Goal: Information Seeking & Learning: Check status

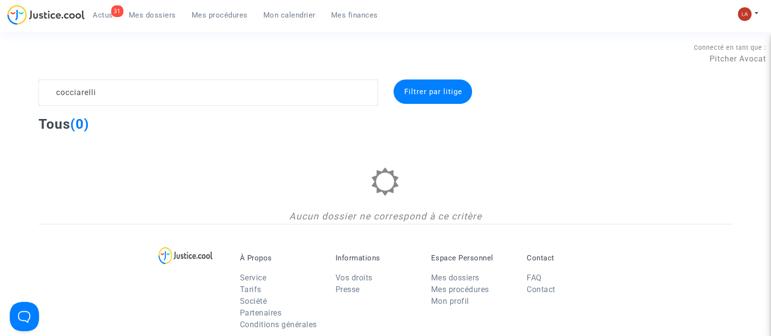
click at [165, 89] on textarea at bounding box center [208, 92] width 339 height 26
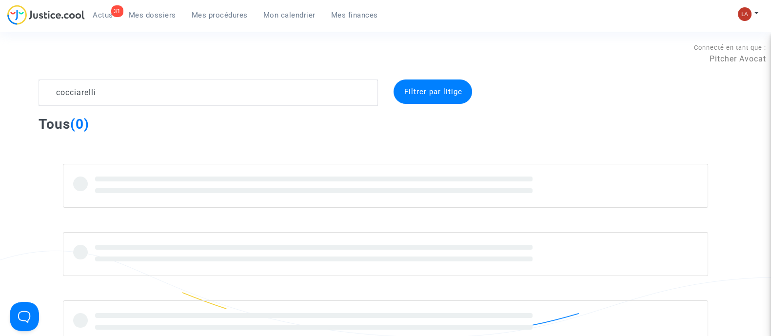
type textarea "cocciarelli"
click at [88, 15] on link "31 Actus" at bounding box center [103, 15] width 36 height 15
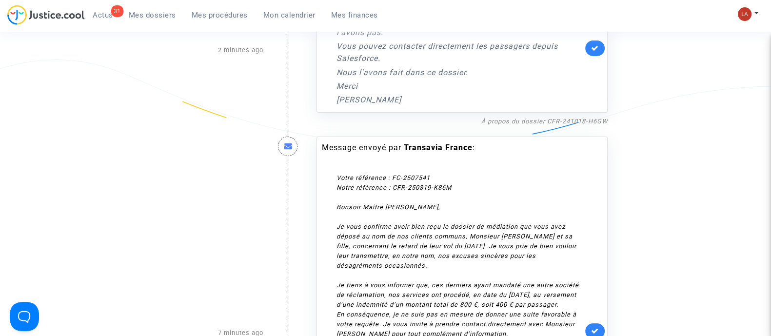
scroll to position [183, 0]
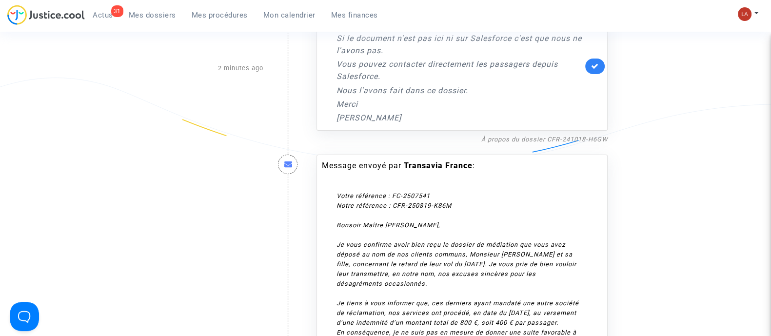
click at [593, 143] on div "À propos du dossier CFR-241018-H6GW" at bounding box center [461, 139] width 291 height 12
click at [592, 140] on link "À propos du dossier CFR-241018-H6GW" at bounding box center [544, 139] width 126 height 7
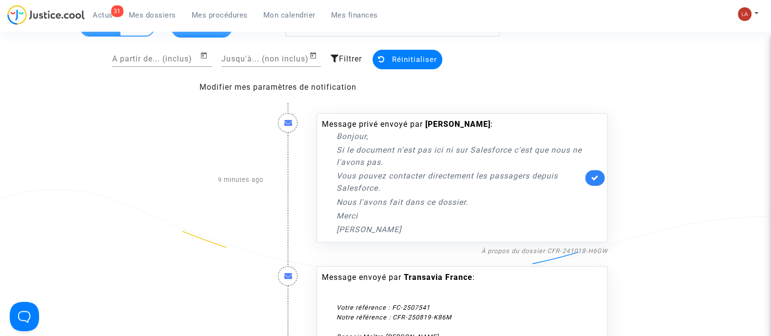
scroll to position [121, 0]
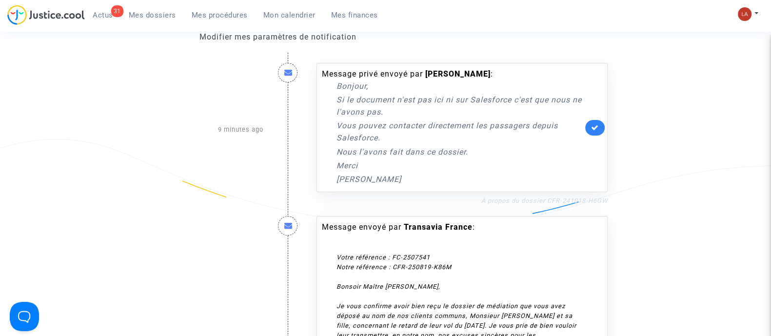
click at [545, 199] on link "À propos du dossier CFR-241018-H6GW" at bounding box center [544, 200] width 126 height 7
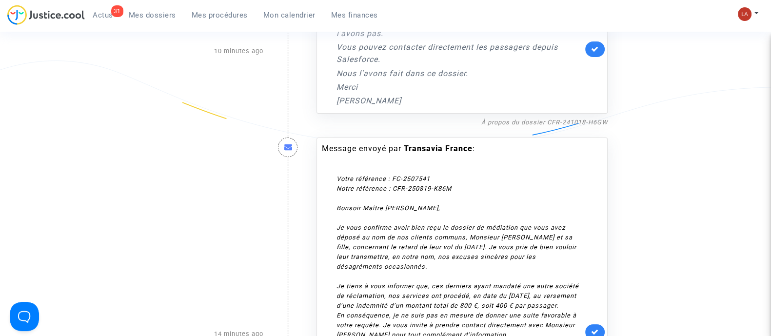
scroll to position [183, 0]
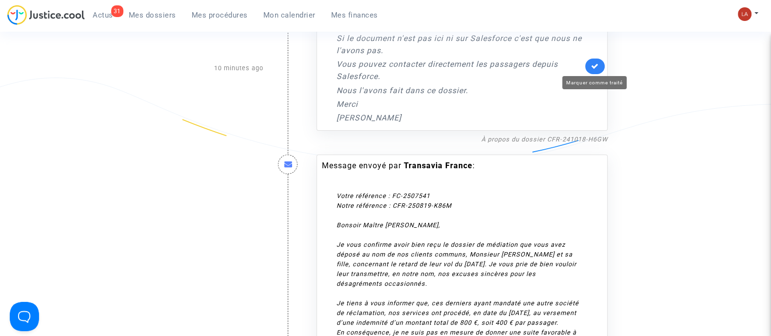
click at [592, 65] on icon at bounding box center [595, 65] width 8 height 7
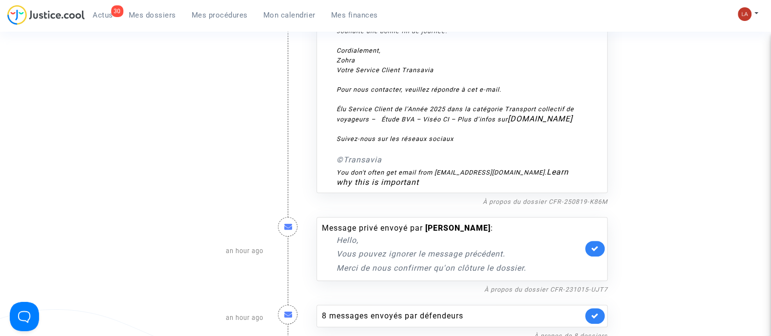
scroll to position [426, 0]
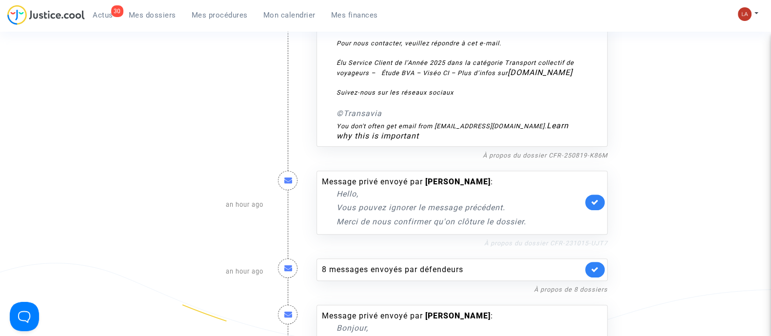
click at [519, 247] on link "À propos du dossier CFR-231015-UJT7" at bounding box center [545, 242] width 123 height 7
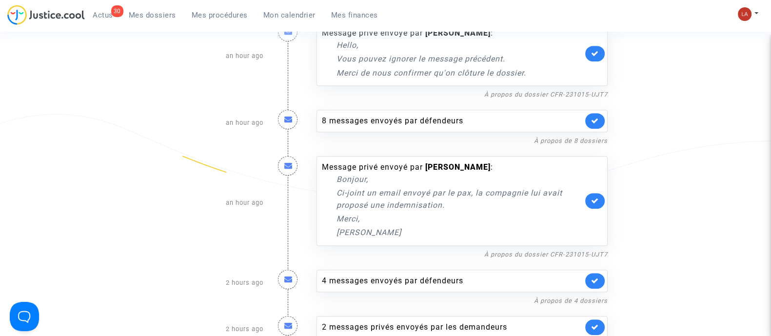
scroll to position [549, 0]
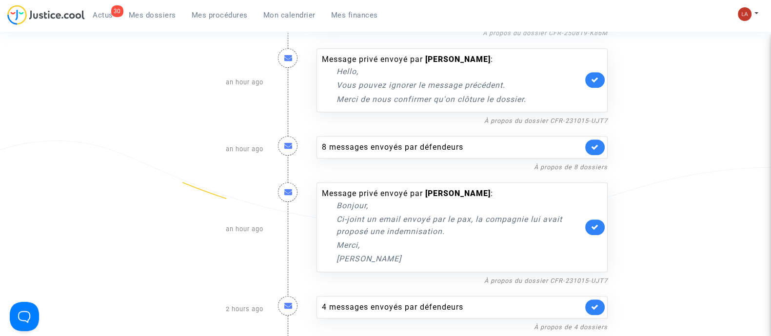
click at [591, 244] on div "Message privé envoyé par Maxime ATGIE : Bonjour, Ci-joint un email envoyé par l…" at bounding box center [461, 227] width 291 height 90
click at [593, 231] on icon at bounding box center [595, 226] width 8 height 7
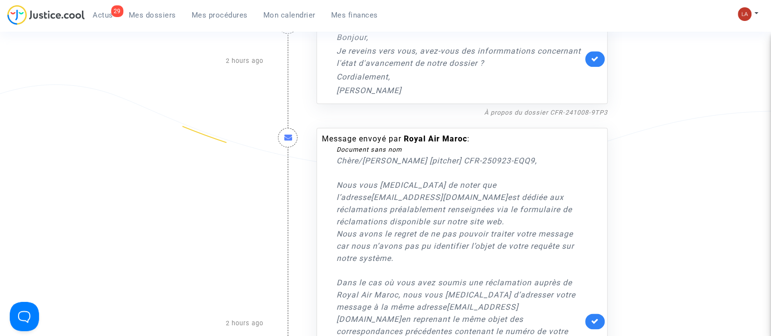
scroll to position [1645, 0]
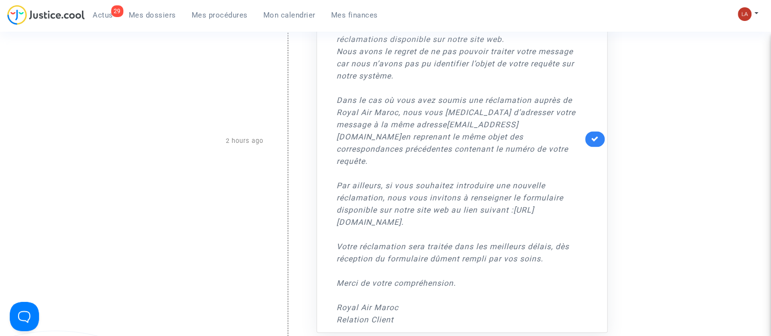
click at [595, 142] on icon at bounding box center [595, 138] width 8 height 7
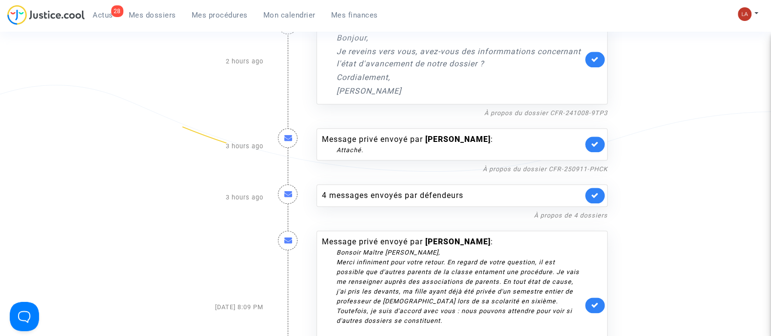
scroll to position [1463, 0]
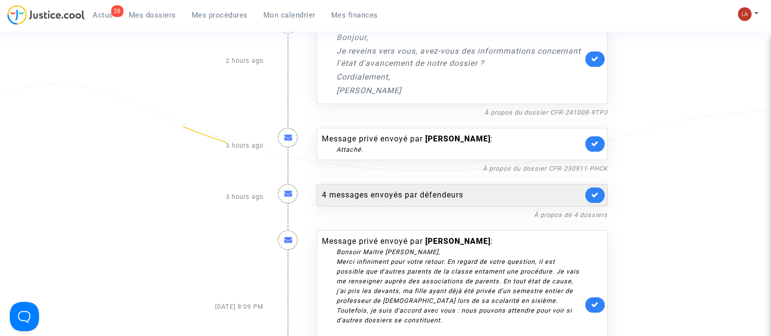
click at [449, 201] on div "4 messages envoyés par défendeurs" at bounding box center [452, 195] width 261 height 12
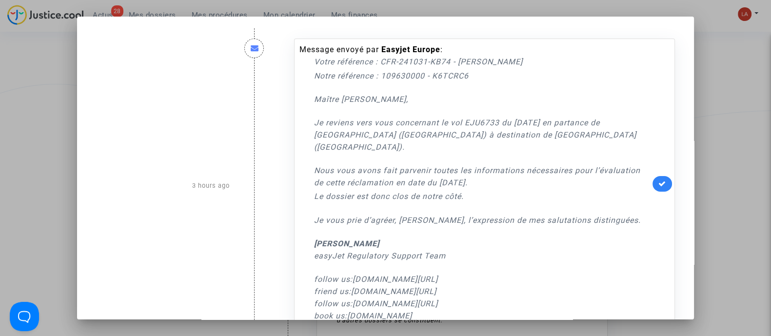
click at [645, 178] on div "Message envoyé par Easyjet Europe : Votre référence : CFR-241031-KB74 - LEHMAN …" at bounding box center [484, 184] width 381 height 290
click at [652, 178] on link at bounding box center [662, 184] width 20 height 16
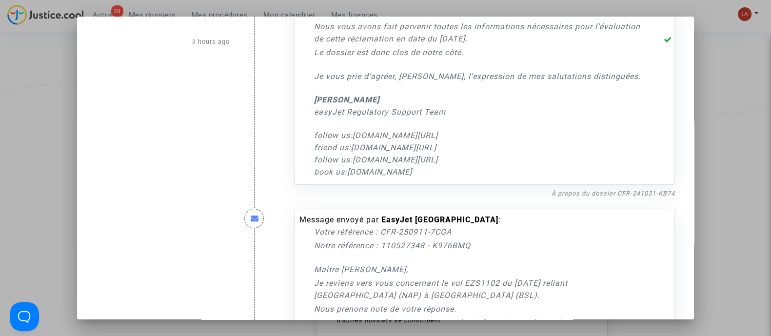
scroll to position [305, 0]
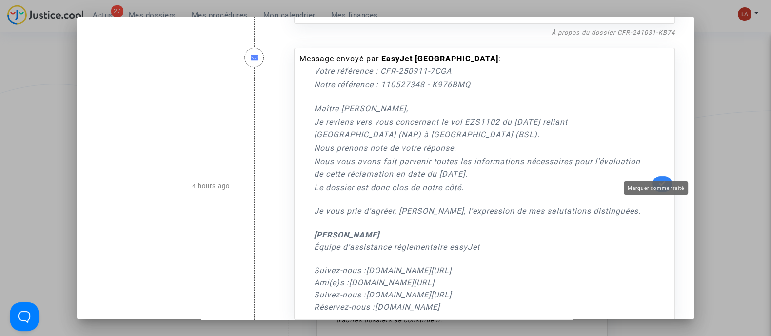
click at [652, 176] on link at bounding box center [662, 184] width 20 height 16
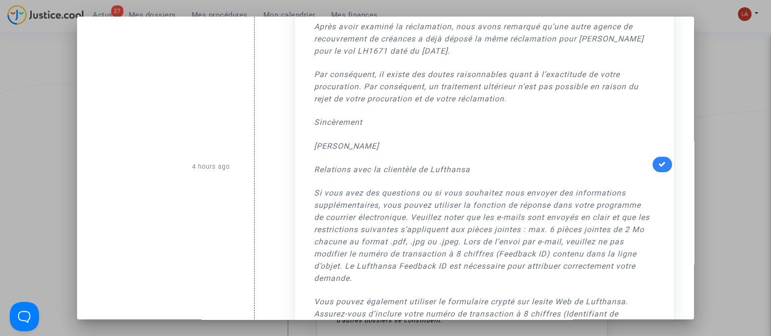
scroll to position [610, 0]
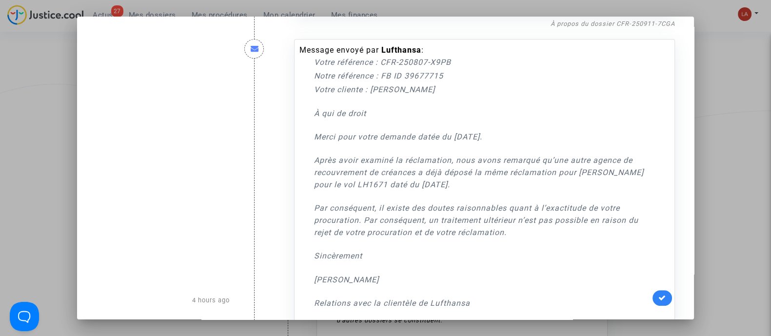
click at [704, 176] on div at bounding box center [385, 168] width 771 height 336
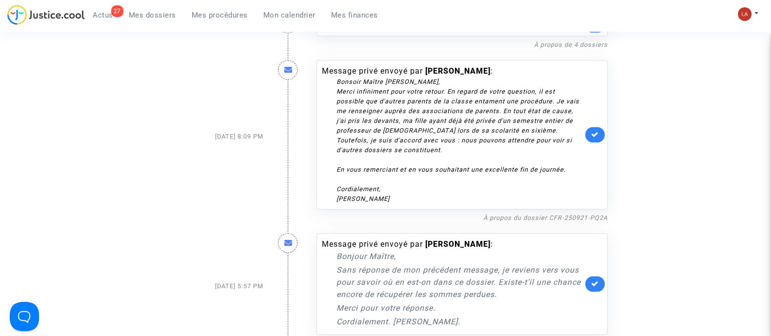
scroll to position [1463, 0]
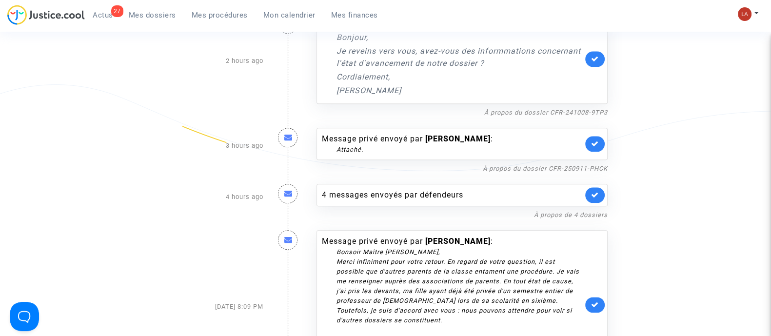
click at [585, 160] on div "Message privé envoyé par Remi Erisen : Attaché." at bounding box center [461, 144] width 291 height 32
click at [596, 147] on icon at bounding box center [595, 143] width 8 height 7
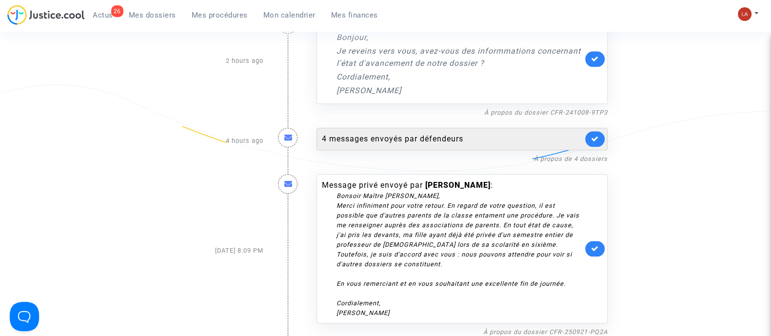
scroll to position [1280, 0]
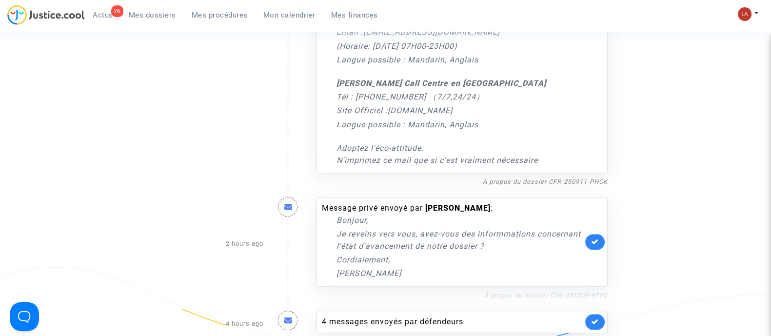
click at [524, 299] on link "À propos du dossier CFR-241008-9TP3" at bounding box center [545, 295] width 123 height 7
click at [218, 14] on span "Mes procédures" at bounding box center [220, 15] width 56 height 9
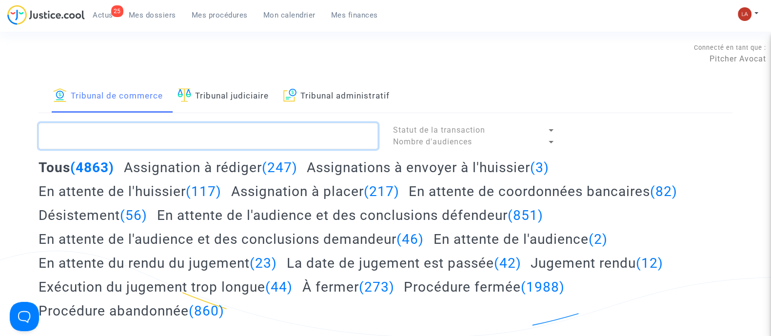
click at [217, 139] on textarea at bounding box center [208, 136] width 339 height 26
paste textarea "MXYX"
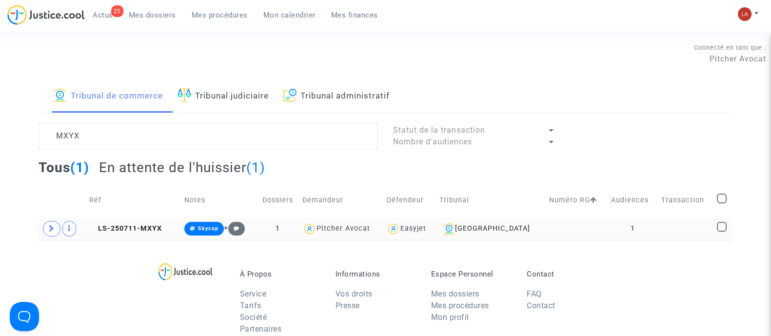
click at [141, 237] on td "LS-250711-MXYX" at bounding box center [133, 228] width 95 height 22
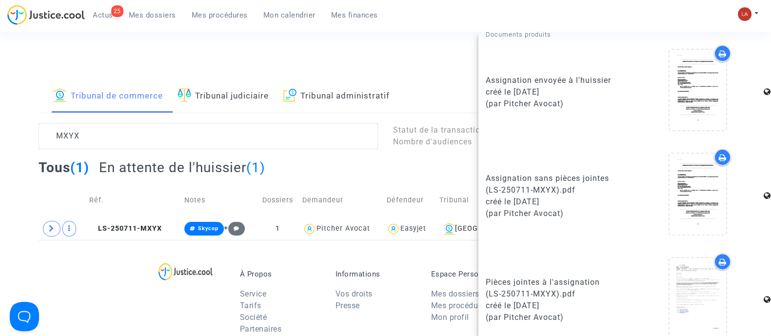
scroll to position [470, 0]
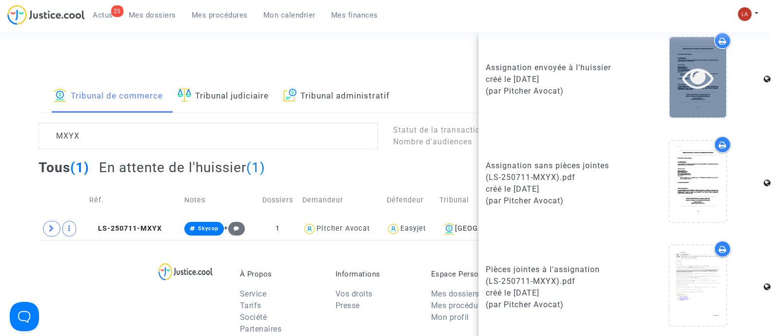
click at [686, 99] on div at bounding box center [698, 77] width 57 height 80
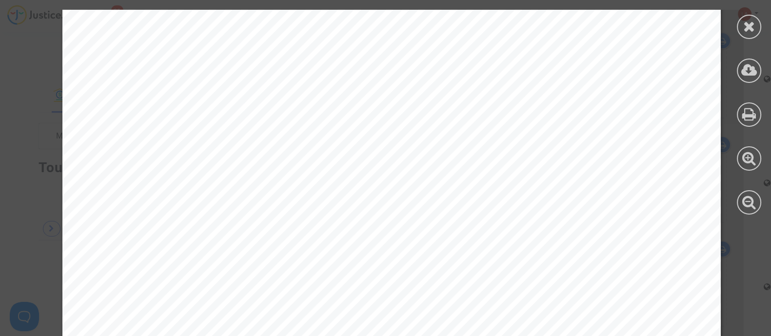
scroll to position [366, 0]
click at [736, 22] on div at bounding box center [749, 112] width 44 height 224
click at [743, 21] on icon at bounding box center [749, 26] width 12 height 15
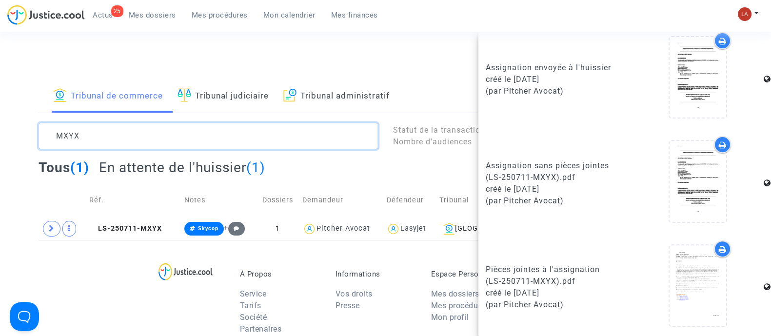
click at [232, 137] on textarea at bounding box center [208, 136] width 339 height 26
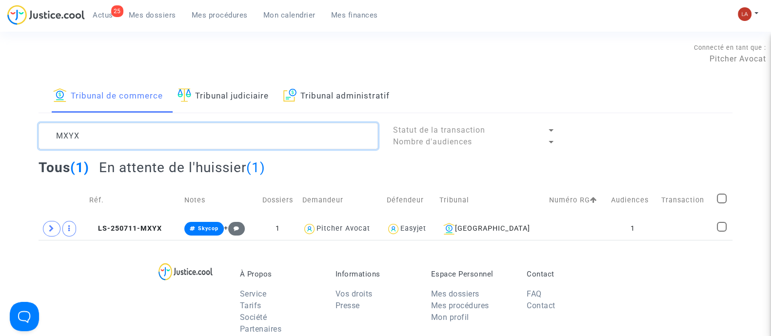
click at [232, 137] on textarea at bounding box center [208, 136] width 339 height 26
click at [233, 138] on textarea at bounding box center [208, 136] width 339 height 26
paste textarea "DXMN"
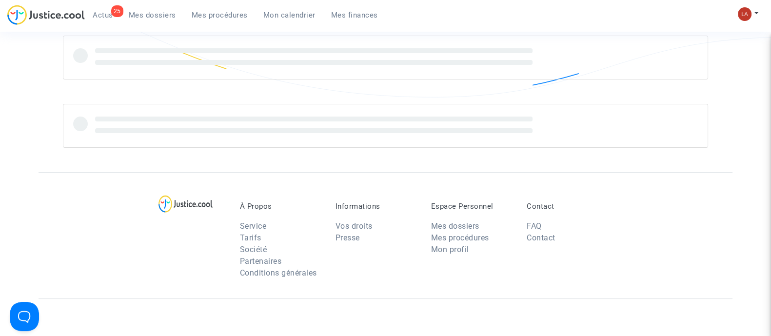
scroll to position [121, 0]
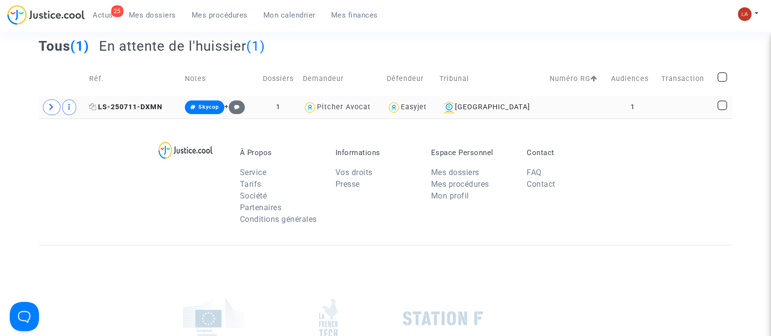
type textarea "DXMN"
drag, startPoint x: 129, startPoint y: 109, endPoint x: 163, endPoint y: 115, distance: 34.2
click at [129, 109] on span "LS-250711-DXMN" at bounding box center [125, 107] width 73 height 8
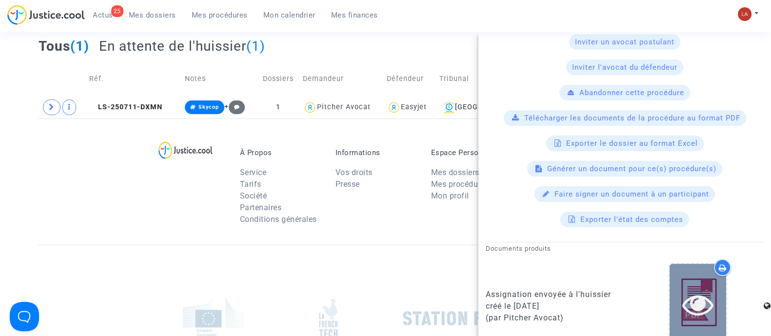
scroll to position [426, 0]
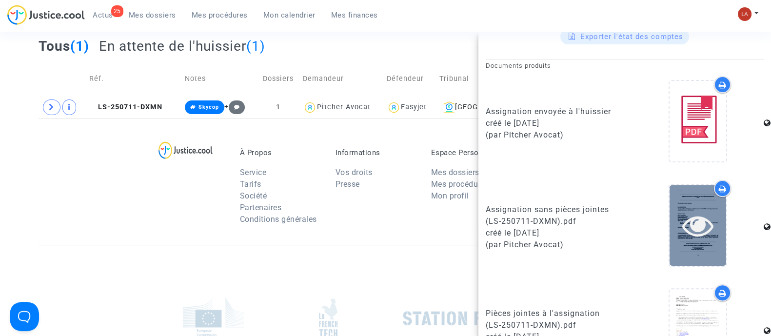
click at [689, 225] on icon at bounding box center [698, 225] width 32 height 31
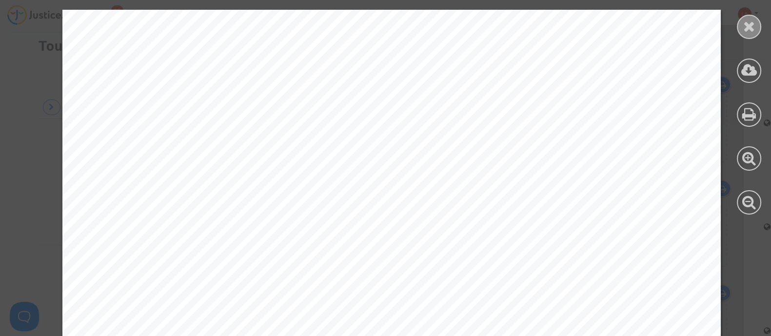
click at [751, 27] on icon at bounding box center [749, 26] width 12 height 15
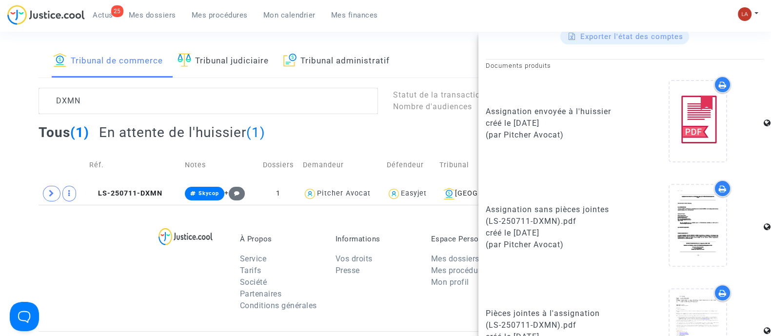
scroll to position [0, 0]
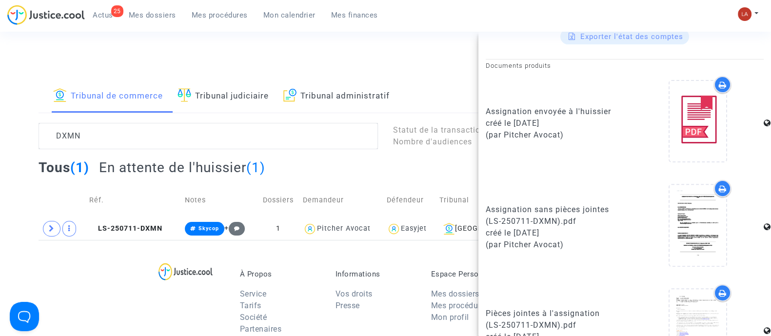
click at [138, 20] on link "Mes dossiers" at bounding box center [152, 15] width 63 height 15
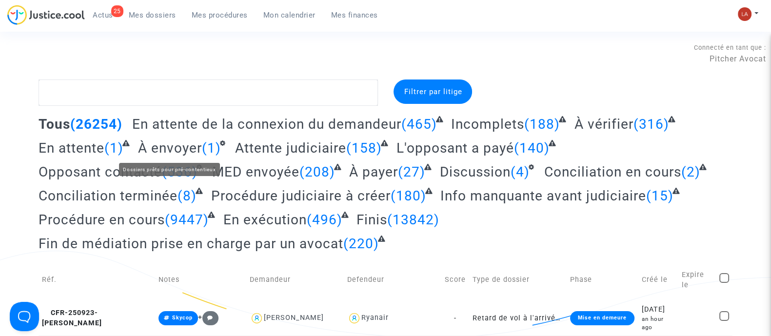
click at [198, 147] on span "À envoyer" at bounding box center [170, 148] width 64 height 16
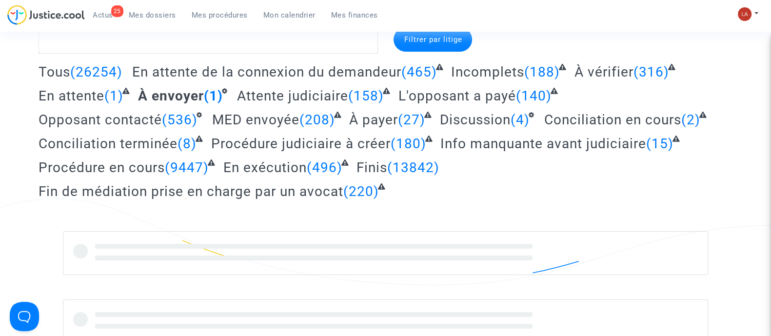
scroll to position [121, 0]
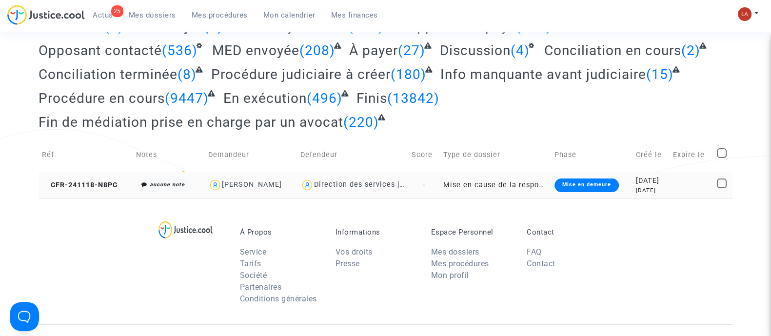
click at [95, 191] on td "CFR-241118-N8PC" at bounding box center [86, 185] width 94 height 26
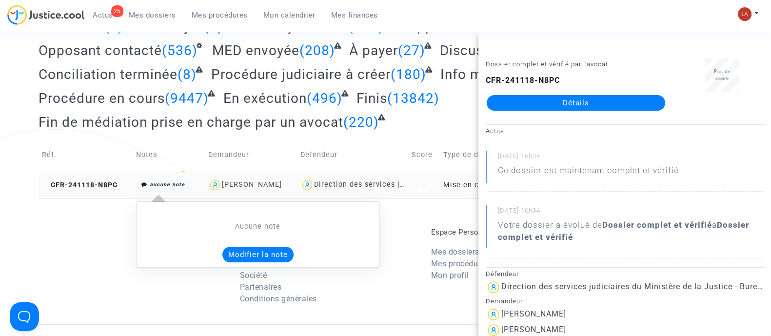
click at [249, 250] on button "Modifier la note" at bounding box center [257, 255] width 71 height 16
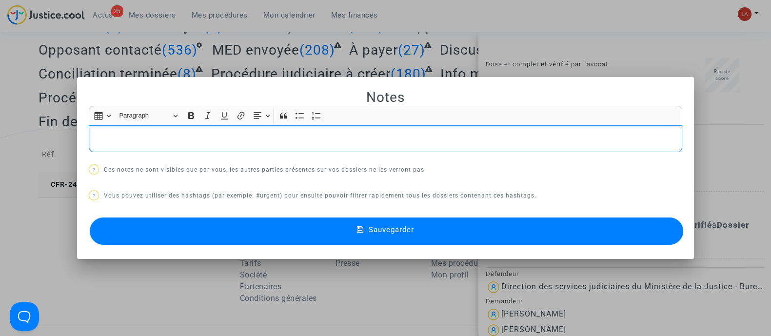
scroll to position [0, 0]
click at [203, 242] on button "Sauvegarder" at bounding box center [386, 230] width 593 height 27
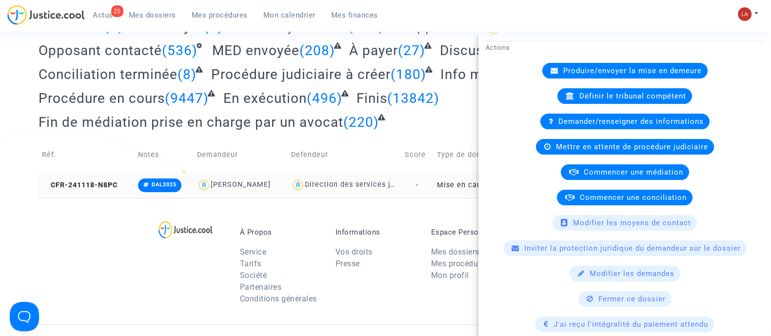
scroll to position [258, 0]
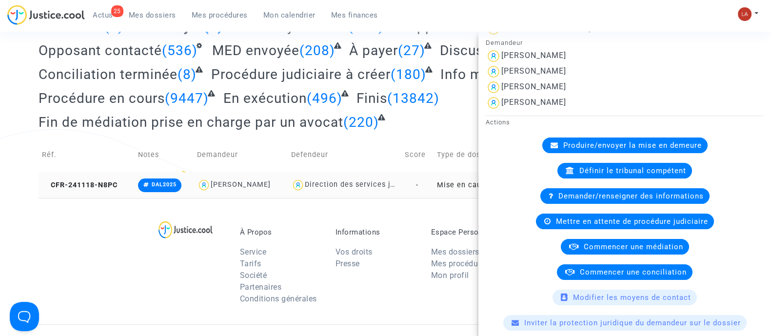
click at [566, 55] on div "Lauriane Portenguen" at bounding box center [533, 55] width 65 height 9
copy div "Portenguen"
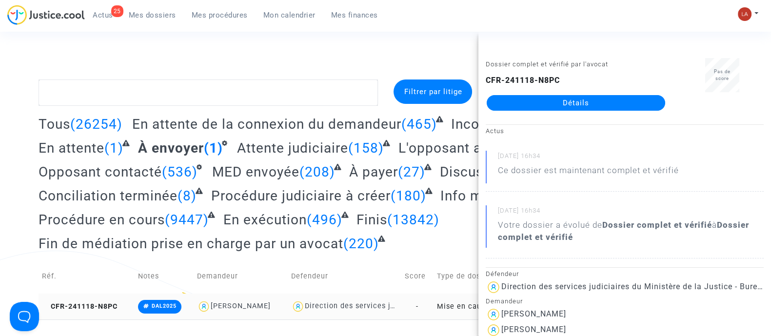
scroll to position [254, 0]
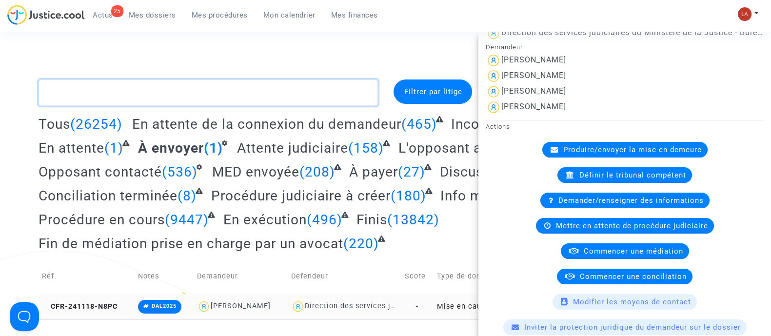
click at [223, 103] on textarea at bounding box center [208, 92] width 339 height 26
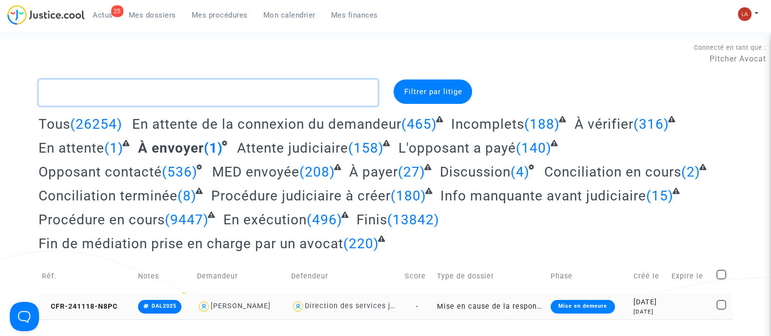
click at [232, 97] on textarea at bounding box center [208, 92] width 339 height 26
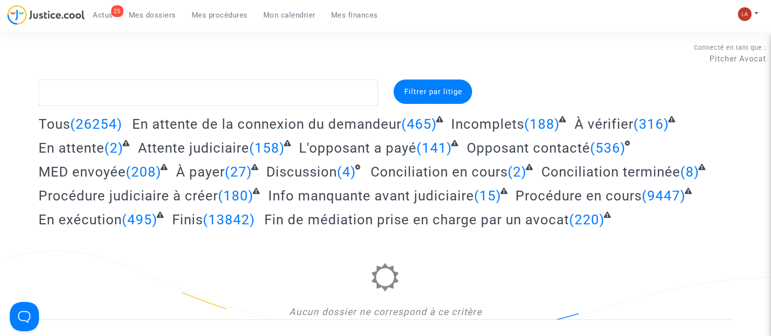
click at [618, 117] on span "À vérifier" at bounding box center [603, 124] width 59 height 16
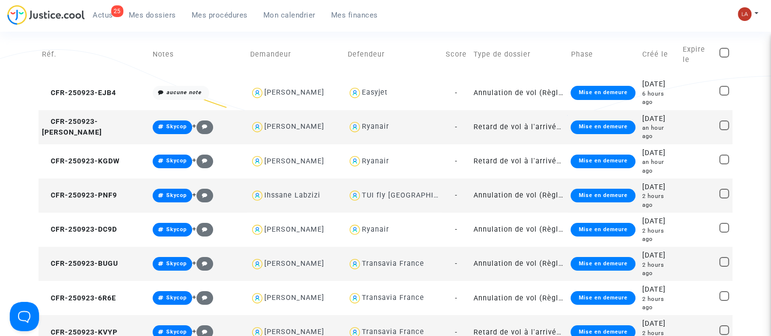
scroll to position [183, 0]
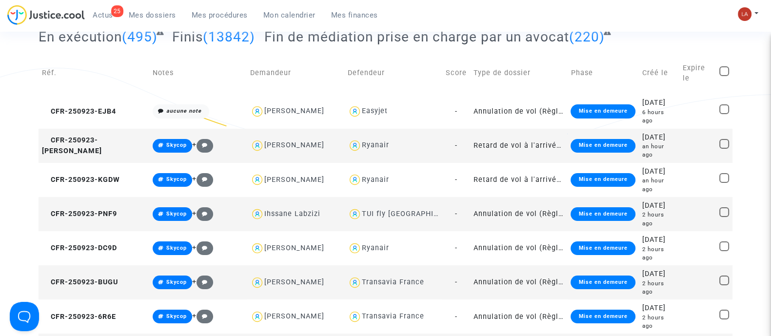
click at [153, 16] on span "Mes dossiers" at bounding box center [152, 15] width 47 height 9
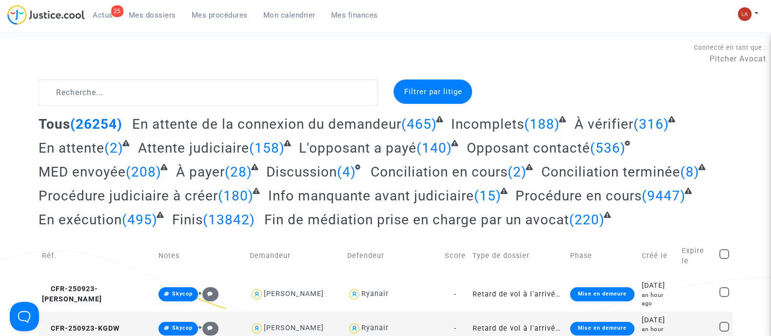
click at [640, 118] on span "(316)" at bounding box center [651, 124] width 36 height 16
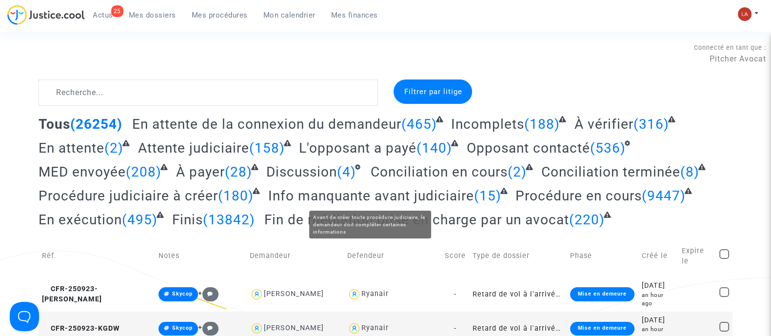
click at [440, 196] on span "Info manquante avant judiciaire" at bounding box center [371, 196] width 206 height 16
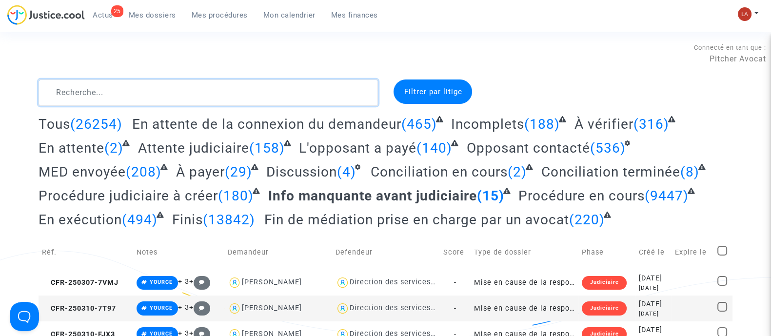
click at [139, 87] on textarea at bounding box center [208, 92] width 339 height 26
paste textarea "JWBN"
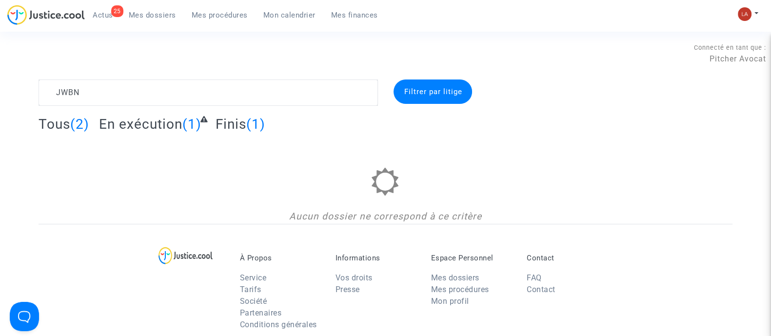
click at [66, 123] on span "Tous" at bounding box center [55, 124] width 32 height 16
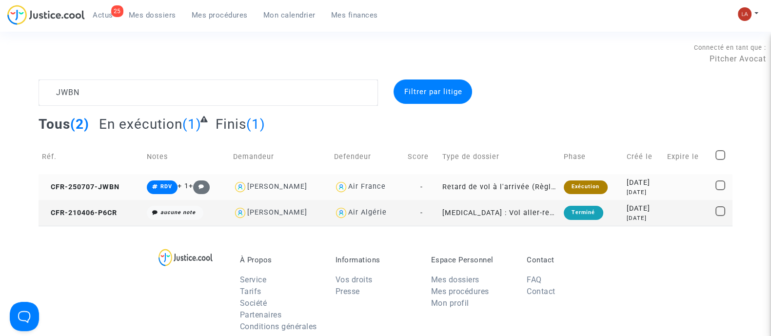
click at [105, 192] on td "CFR-250707-JWBN" at bounding box center [91, 187] width 105 height 26
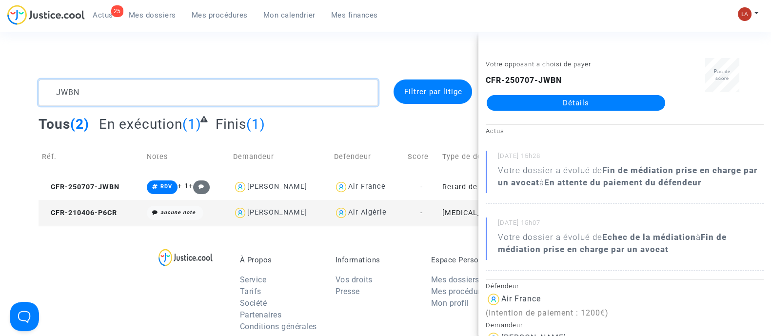
click at [140, 102] on textarea at bounding box center [208, 92] width 339 height 26
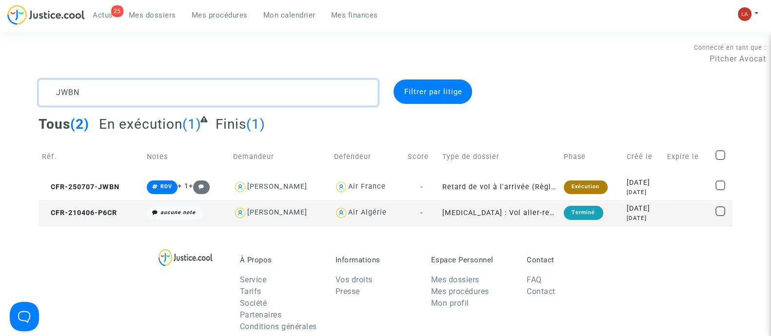
paste textarea "FCJT"
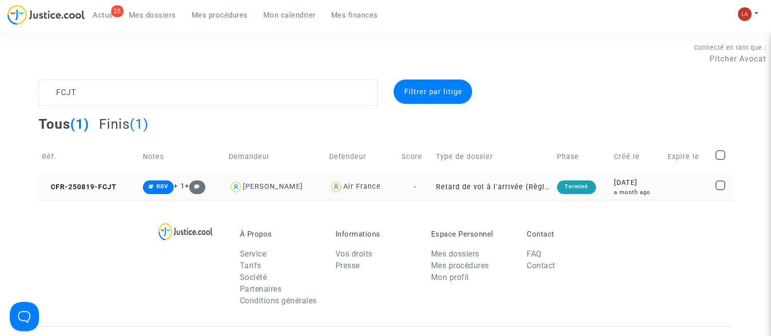
drag, startPoint x: 105, startPoint y: 194, endPoint x: 118, endPoint y: 194, distance: 12.7
click at [105, 194] on td "CFR-250819-FCJT" at bounding box center [89, 187] width 101 height 26
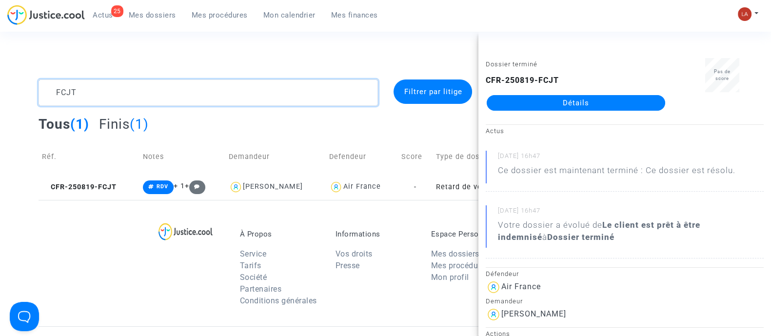
click at [107, 103] on textarea at bounding box center [208, 92] width 339 height 26
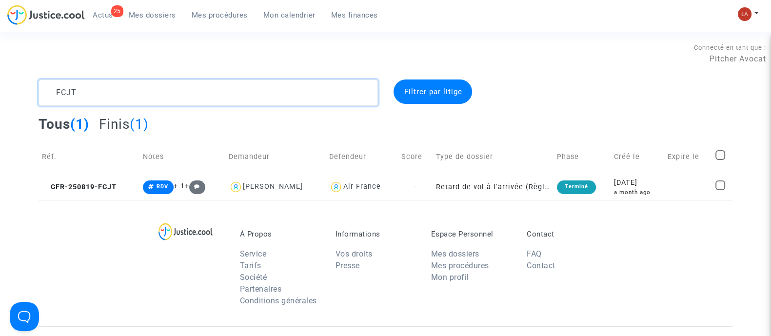
click at [107, 103] on textarea at bounding box center [208, 92] width 339 height 26
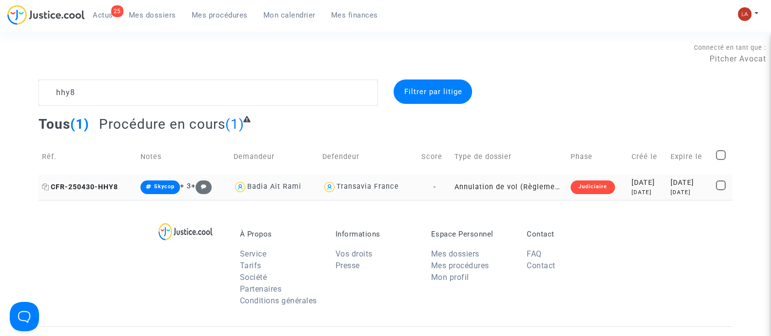
click at [65, 186] on span "CFR-250430-HHY8" at bounding box center [80, 187] width 76 height 8
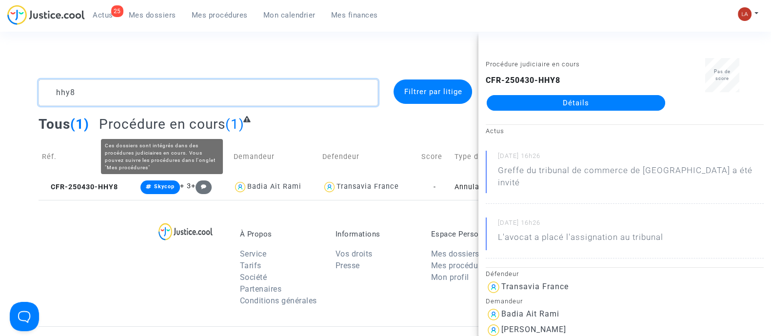
click at [102, 86] on textarea at bounding box center [208, 92] width 339 height 26
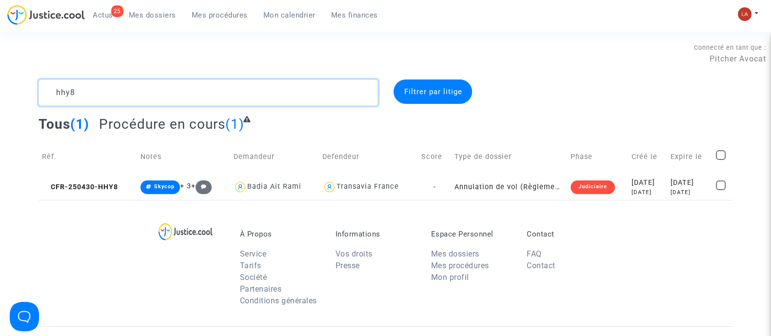
click at [102, 86] on textarea at bounding box center [208, 92] width 339 height 26
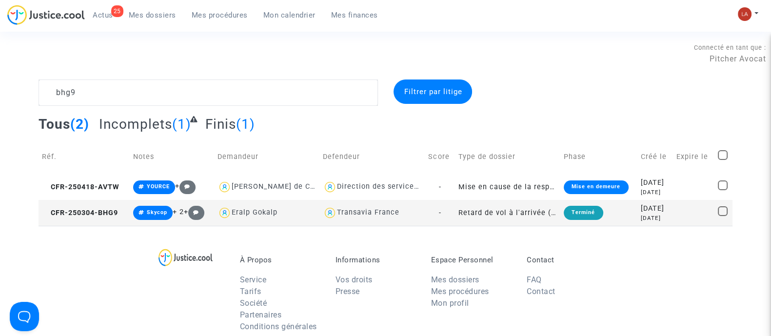
click at [96, 232] on div "À Propos Service Tarifs Société Partenaires Conditions générales Informations V…" at bounding box center [386, 289] width 694 height 126
click at [100, 219] on td "CFR-250304-BHG9" at bounding box center [84, 213] width 91 height 26
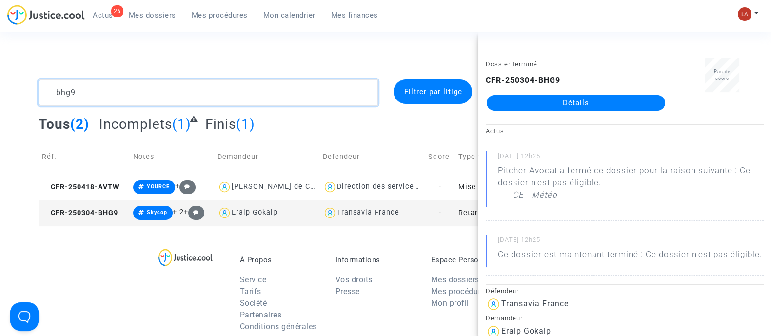
click at [183, 98] on textarea at bounding box center [208, 92] width 339 height 26
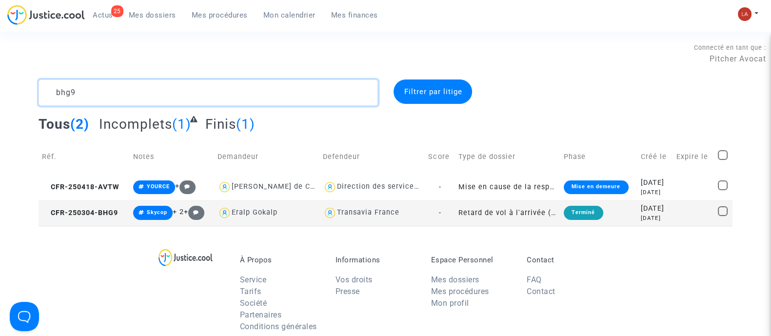
click at [185, 99] on textarea at bounding box center [208, 92] width 339 height 26
click at [185, 100] on textarea at bounding box center [208, 92] width 339 height 26
drag, startPoint x: 185, startPoint y: 100, endPoint x: 86, endPoint y: 95, distance: 98.6
click at [86, 95] on textarea at bounding box center [208, 92] width 339 height 26
click at [88, 96] on textarea at bounding box center [208, 92] width 339 height 26
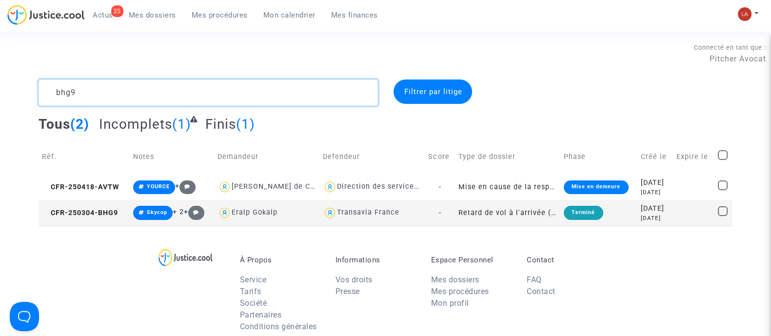
click at [87, 96] on textarea at bounding box center [208, 92] width 339 height 26
paste textarea "G4CD"
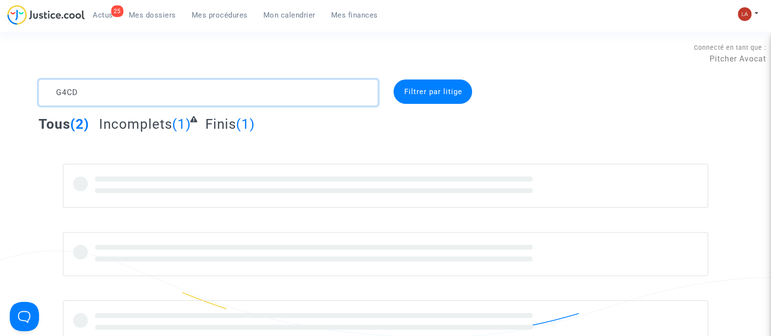
type textarea "G4CD"
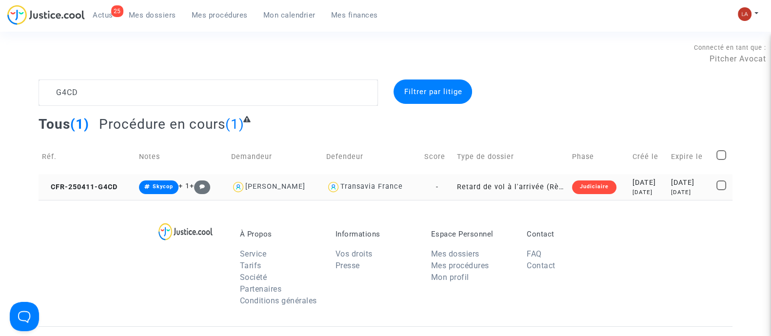
drag, startPoint x: 107, startPoint y: 192, endPoint x: 113, endPoint y: 194, distance: 5.6
click at [107, 192] on td "CFR-250411-G4CD" at bounding box center [87, 187] width 97 height 26
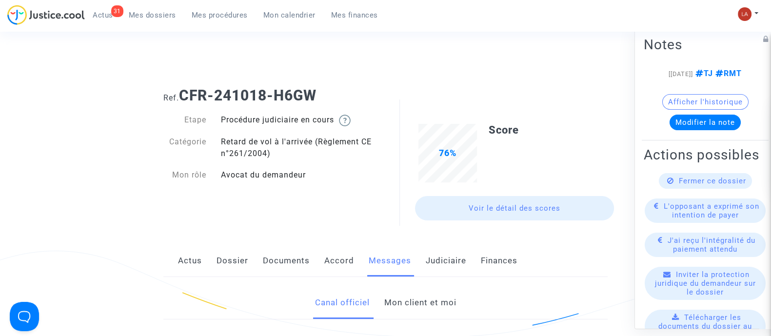
click at [427, 307] on link "Mon client et moi" at bounding box center [420, 303] width 72 height 32
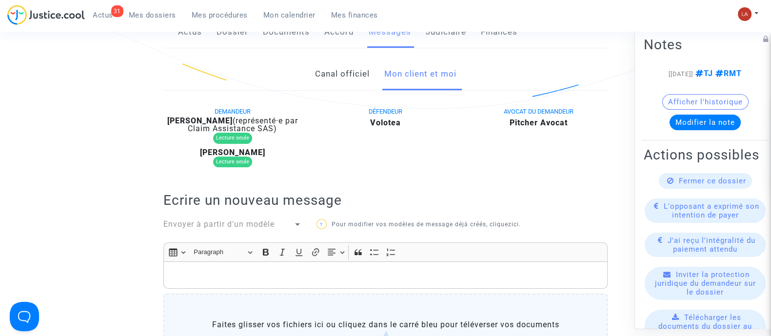
scroll to position [183, 0]
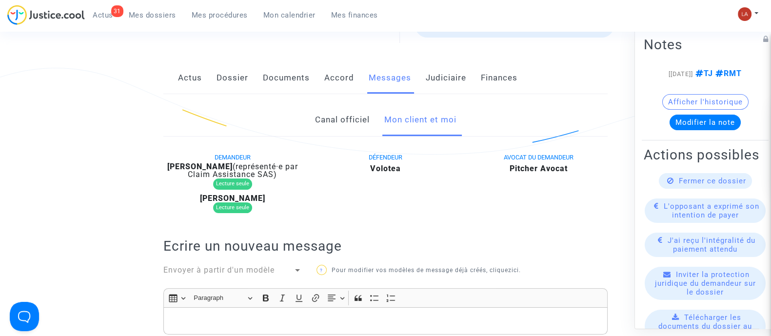
click at [349, 120] on link "Canal officiel" at bounding box center [342, 120] width 55 height 32
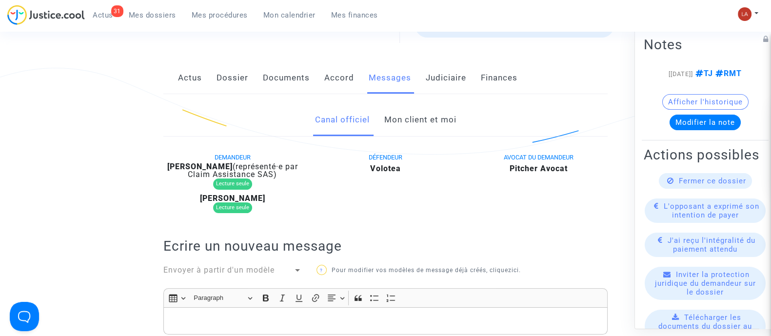
click at [424, 113] on link "Mon client et moi" at bounding box center [420, 120] width 72 height 32
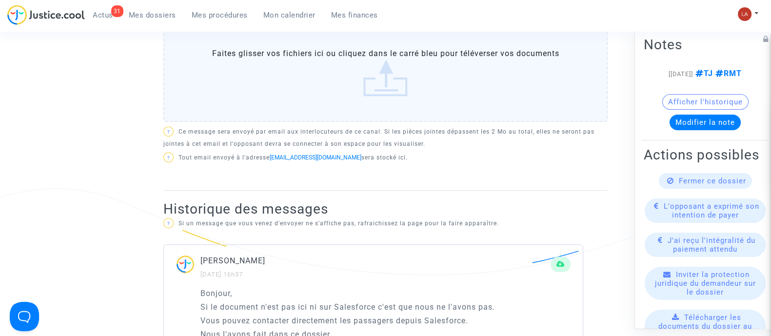
scroll to position [426, 0]
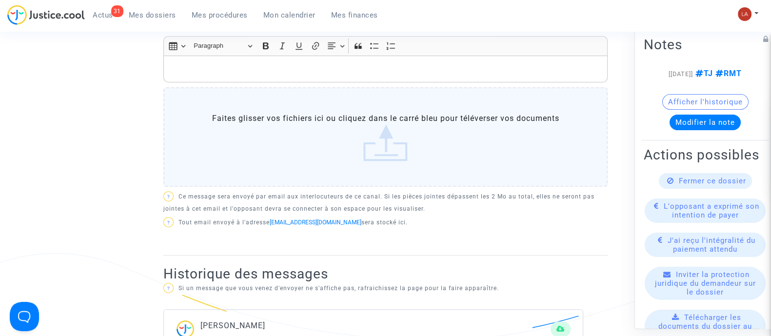
click at [12, 130] on div "Ref. CFR-241018-H6GW Etape Procédure judiciaire en cours Catégorie Retard de vo…" at bounding box center [385, 145] width 771 height 985
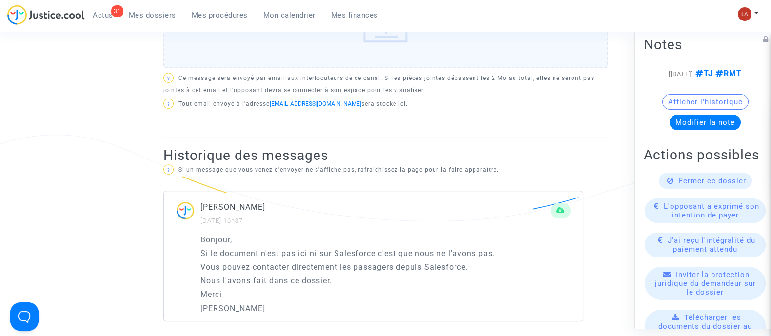
scroll to position [610, 0]
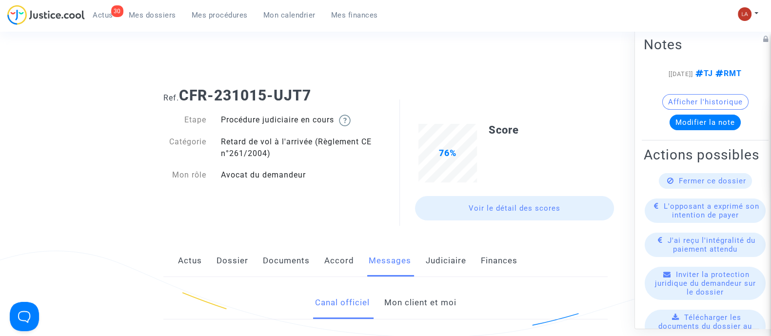
click at [428, 308] on link "Mon client et moi" at bounding box center [420, 303] width 72 height 32
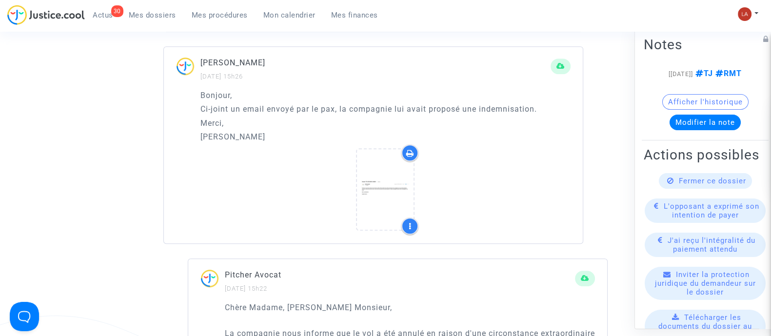
scroll to position [792, 0]
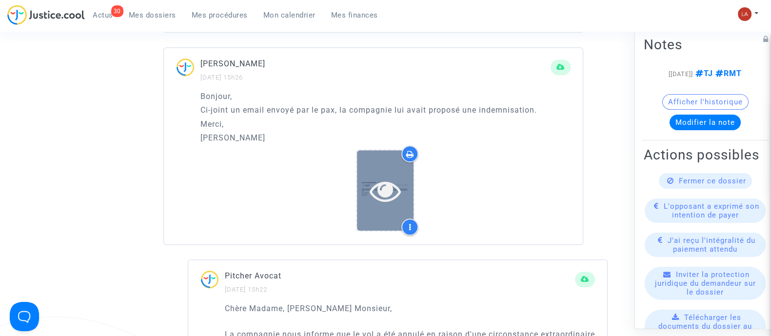
click at [378, 191] on icon at bounding box center [386, 190] width 32 height 31
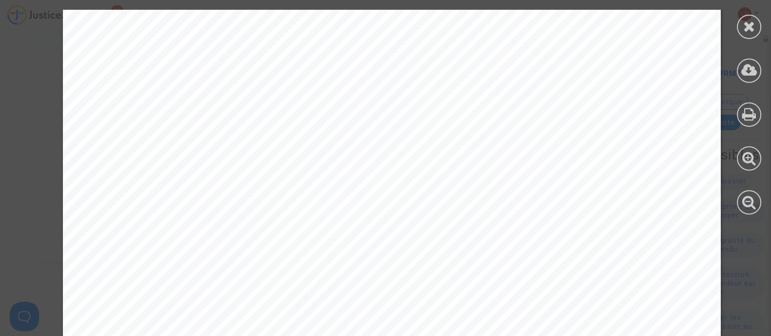
scroll to position [0, 0]
click at [757, 30] on div at bounding box center [749, 27] width 24 height 24
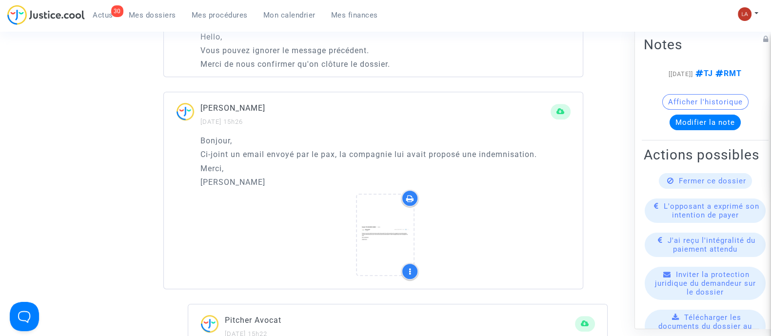
scroll to position [610, 0]
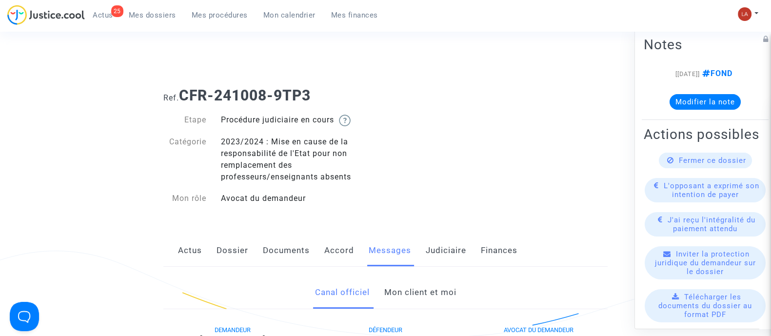
click at [415, 284] on link "Mon client et moi" at bounding box center [420, 293] width 72 height 32
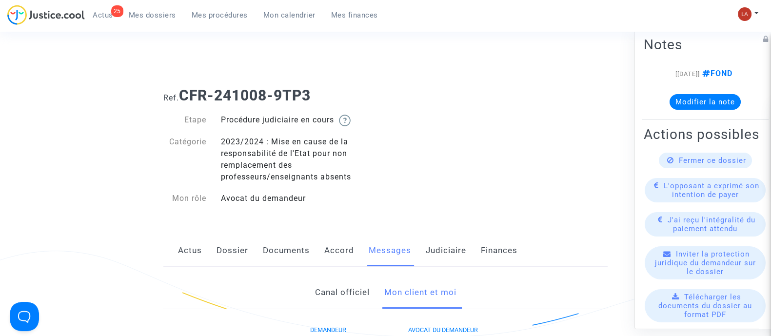
drag, startPoint x: 444, startPoint y: 234, endPoint x: 452, endPoint y: 233, distance: 7.9
click at [444, 235] on link "Judiciaire" at bounding box center [446, 251] width 40 height 32
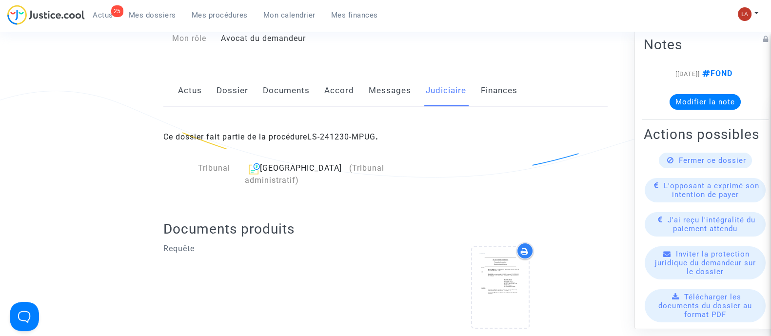
scroll to position [121, 0]
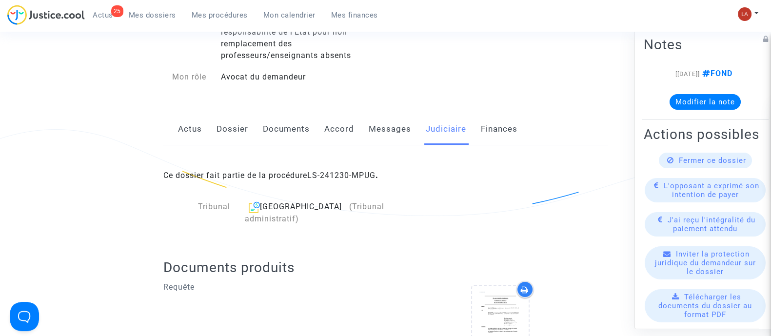
click at [197, 138] on link "Actus" at bounding box center [190, 129] width 24 height 32
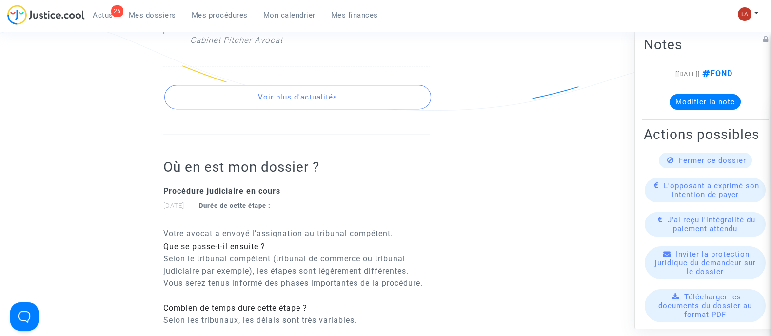
scroll to position [1036, 0]
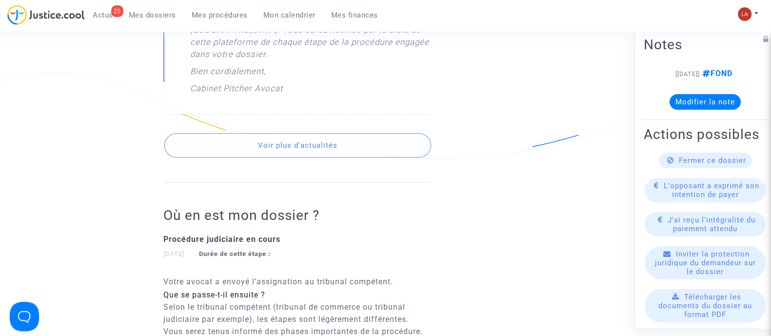
click at [289, 133] on button "Voir plus d'actualités" at bounding box center [297, 145] width 267 height 24
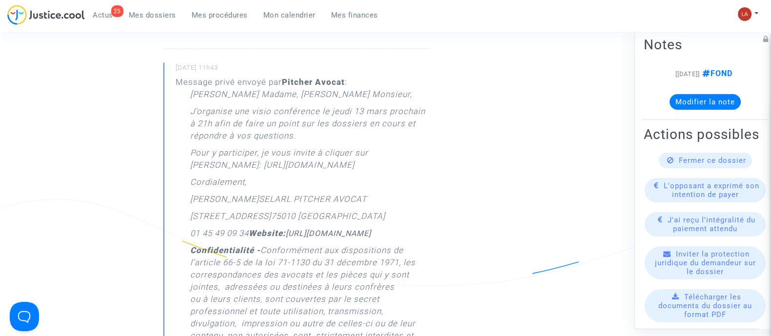
scroll to position [1341, 0]
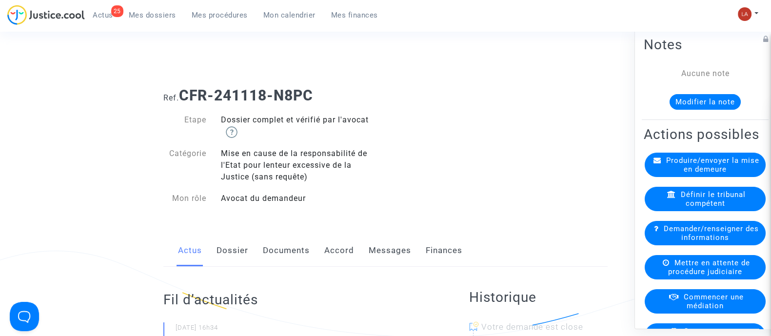
click at [141, 6] on ul "25 Actus Mes dossiers Mes procédures Mon calendrier Mes finances" at bounding box center [235, 14] width 301 height 18
click at [142, 11] on span "Mes dossiers" at bounding box center [152, 15] width 47 height 9
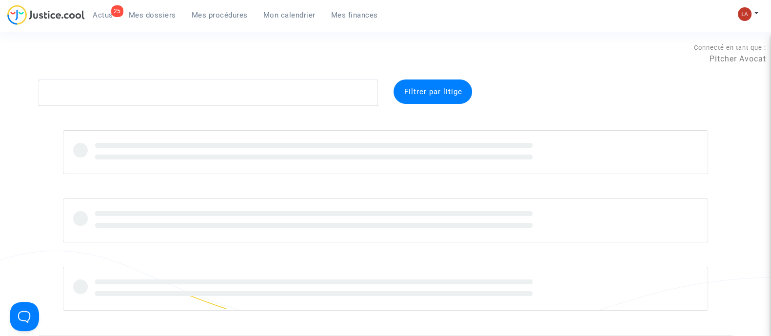
click at [207, 24] on div "25 Actus Mes dossiers Mes procédures Mon calendrier Mes finances" at bounding box center [196, 18] width 378 height 27
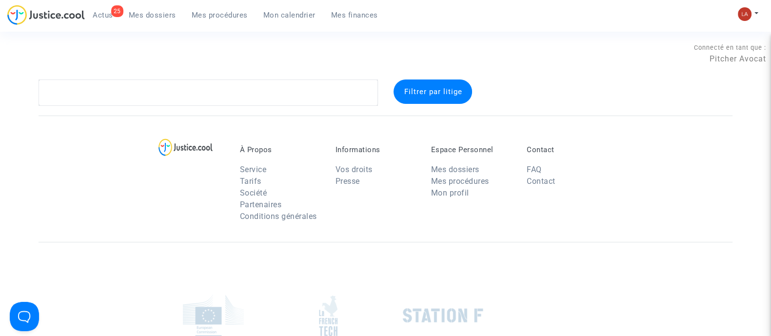
click at [213, 22] on link "Mes procédures" at bounding box center [220, 15] width 72 height 15
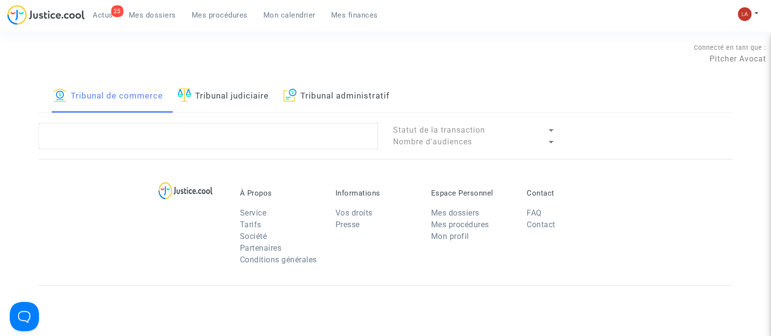
click at [238, 89] on link "Tribunal judiciaire" at bounding box center [223, 95] width 91 height 33
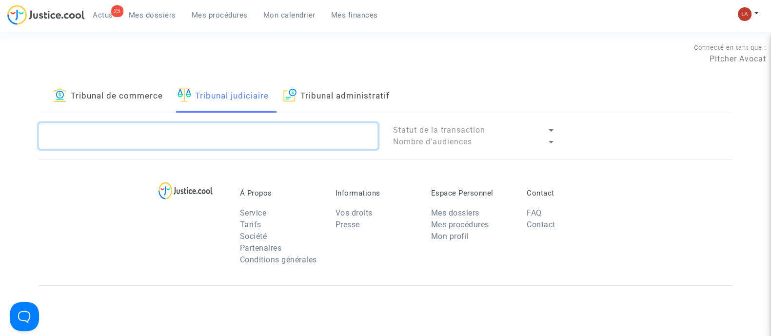
click at [238, 136] on textarea at bounding box center [208, 136] width 339 height 26
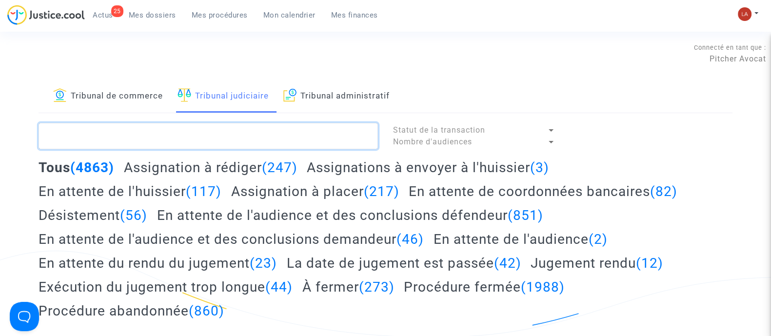
paste textarea "Portenguen"
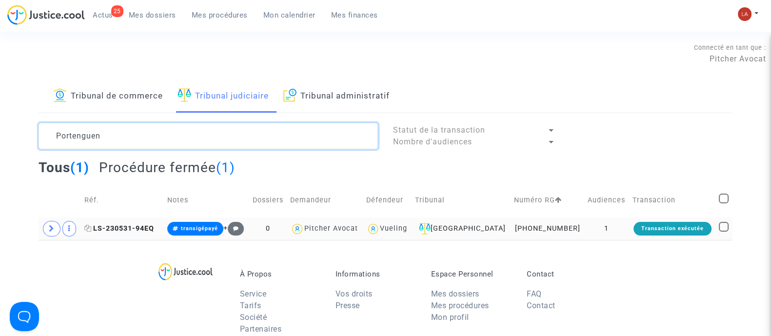
type textarea "Portenguen"
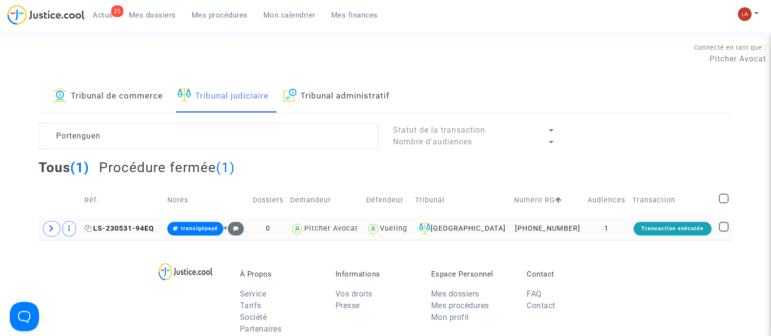
click at [135, 224] on span "LS-230531-94EQ" at bounding box center [119, 228] width 70 height 8
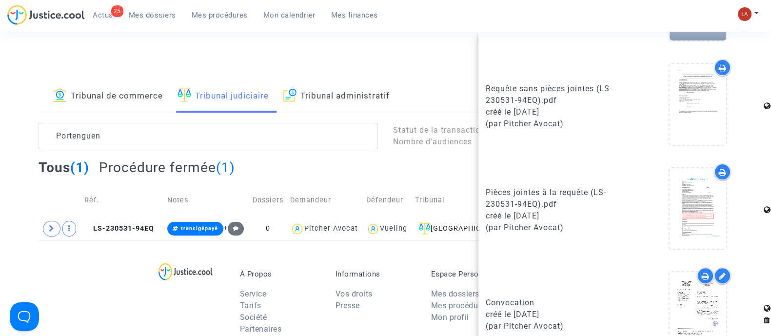
scroll to position [288, 0]
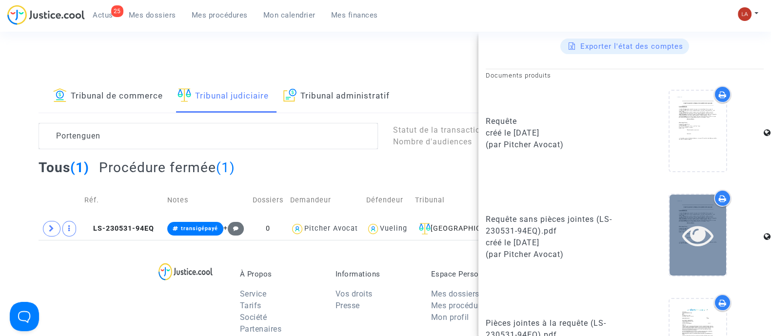
click at [699, 264] on div at bounding box center [698, 235] width 57 height 80
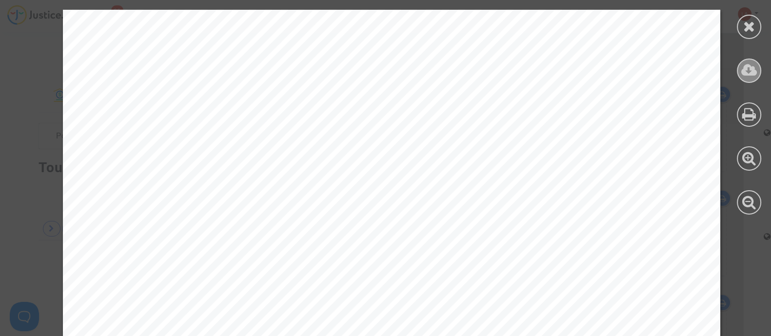
click at [753, 71] on icon at bounding box center [749, 70] width 16 height 15
click at [736, 25] on div at bounding box center [749, 112] width 44 height 224
click at [753, 23] on icon at bounding box center [749, 26] width 12 height 15
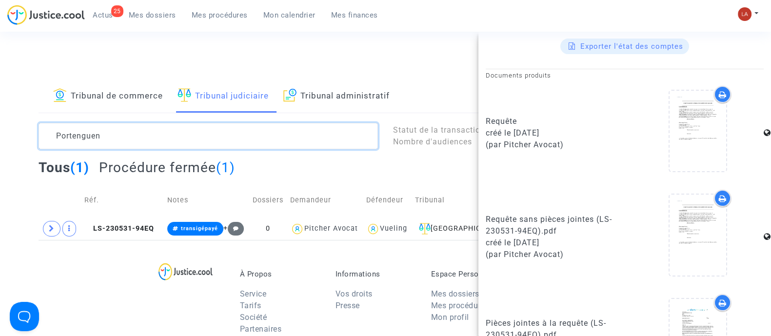
click at [78, 130] on textarea at bounding box center [208, 136] width 339 height 26
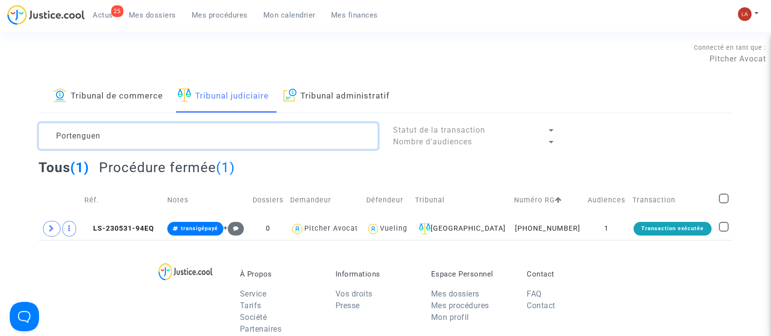
click at [78, 130] on textarea at bounding box center [208, 136] width 339 height 26
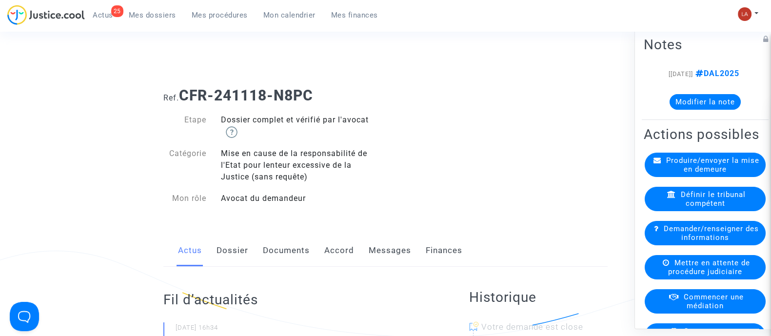
click at [271, 251] on link "Documents" at bounding box center [286, 251] width 47 height 32
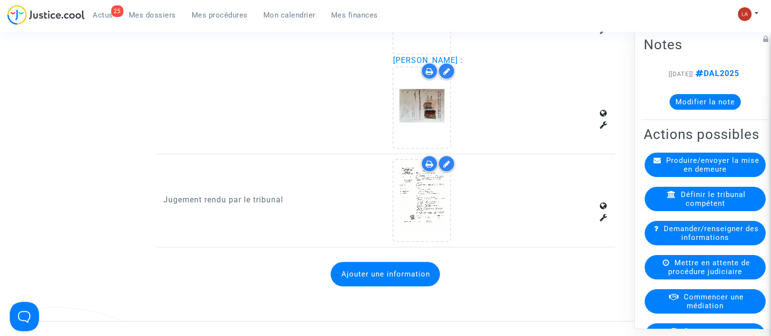
scroll to position [1280, 0]
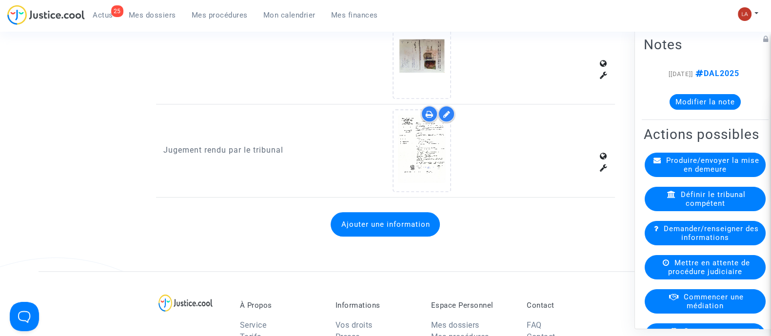
click at [404, 220] on button "Ajouter une information" at bounding box center [385, 224] width 109 height 24
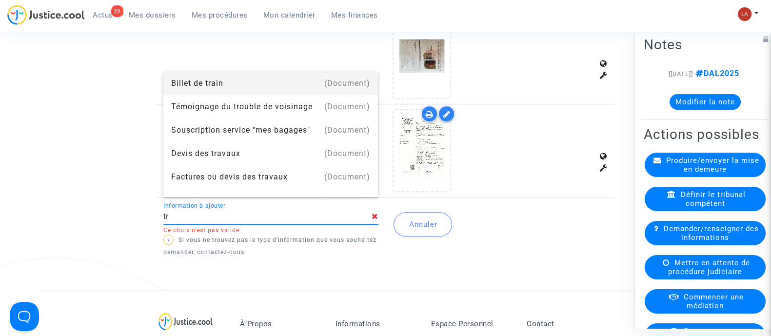
type input "t"
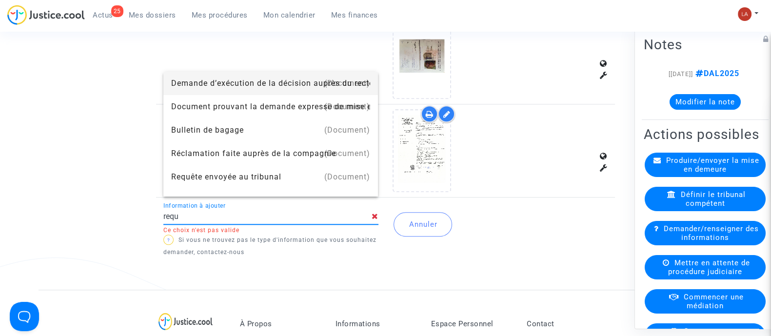
type input "Requête envoyée au tribunal"
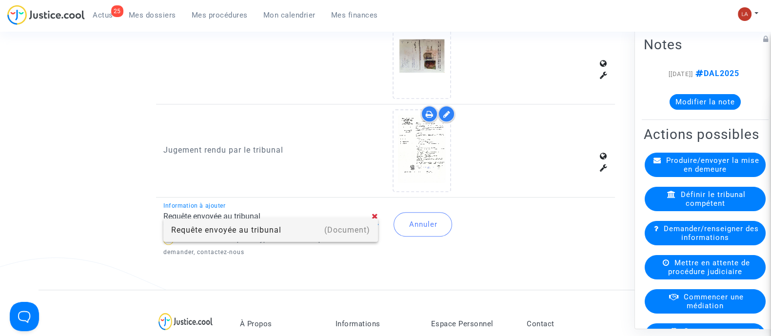
click at [290, 237] on div "Requête envoyée au tribunal" at bounding box center [270, 229] width 199 height 23
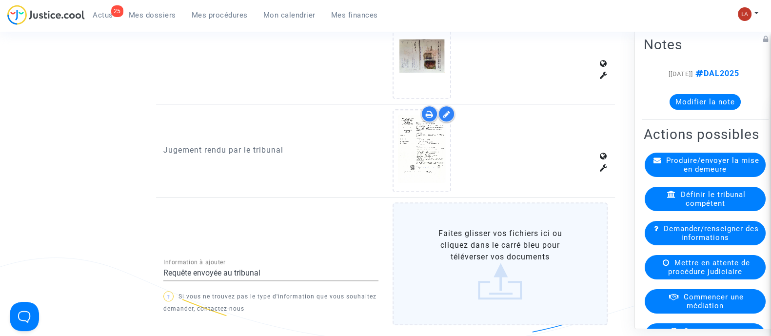
click at [524, 243] on label "Faites glisser vos fichiers ici ou cliquez dans le carré bleu pour téléverser v…" at bounding box center [500, 263] width 215 height 123
click at [0, 0] on input "Faites glisser vos fichiers ici ou cliquez dans le carré bleu pour téléverser v…" at bounding box center [0, 0] width 0 height 0
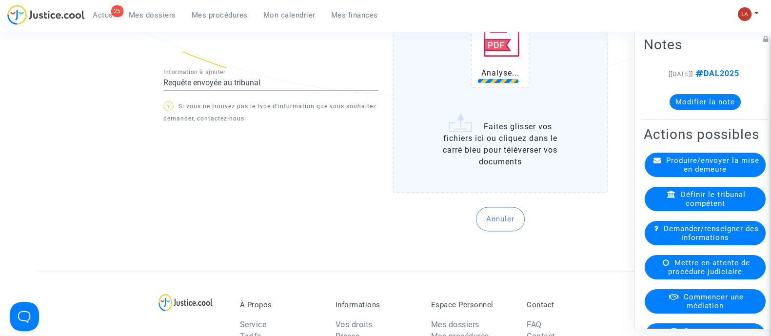
scroll to position [1584, 0]
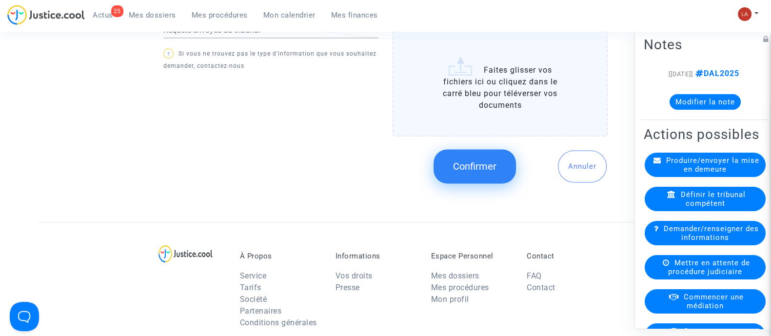
click at [465, 160] on span "Confirmer" at bounding box center [474, 166] width 43 height 12
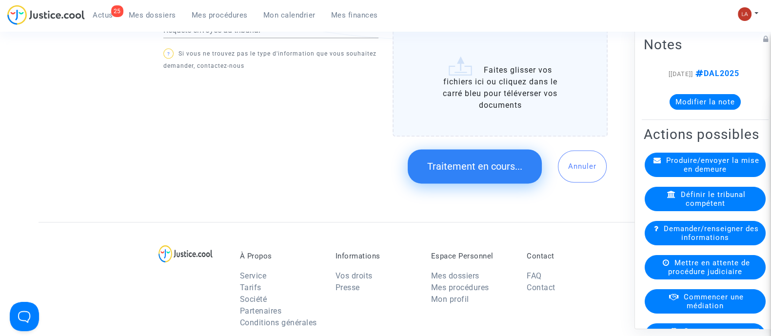
click at [738, 211] on div "Définir le tribunal compétent" at bounding box center [705, 198] width 121 height 24
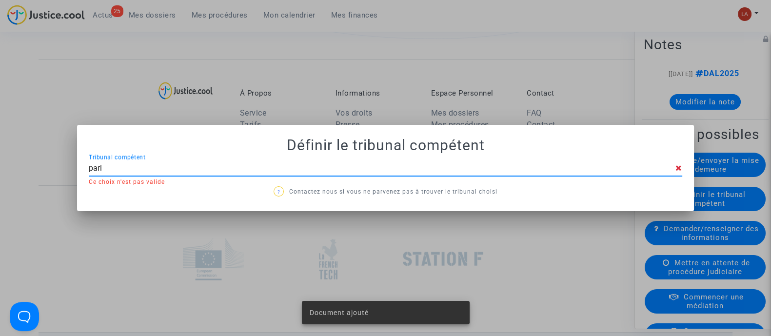
type input "[GEOGRAPHIC_DATA]"
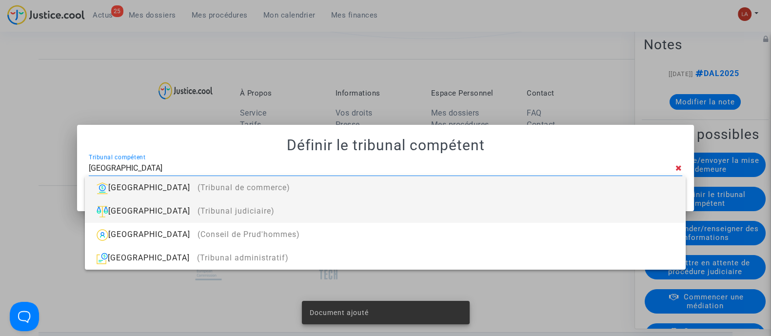
click at [573, 210] on div "Paris (Tribunal judiciaire)" at bounding box center [385, 210] width 585 height 23
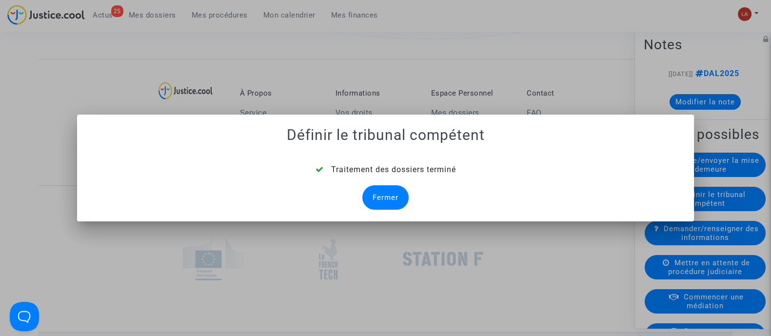
click at [401, 189] on div "Fermer" at bounding box center [385, 197] width 46 height 24
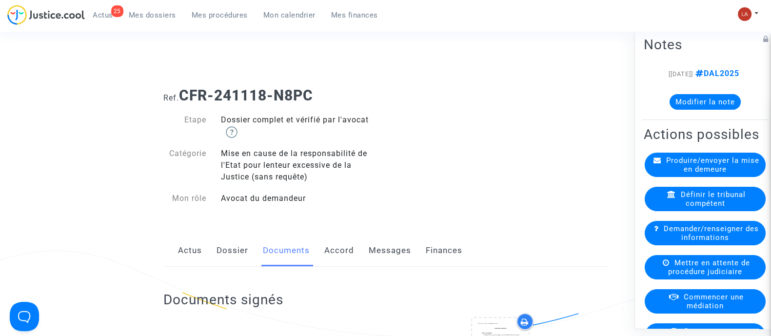
click at [351, 249] on link "Accord" at bounding box center [339, 251] width 30 height 32
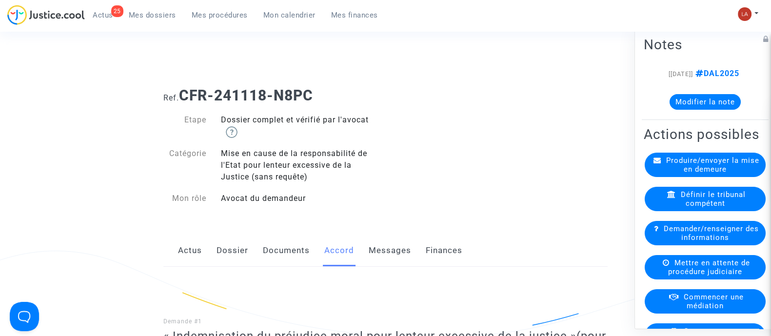
click at [234, 245] on link "Dossier" at bounding box center [233, 251] width 32 height 32
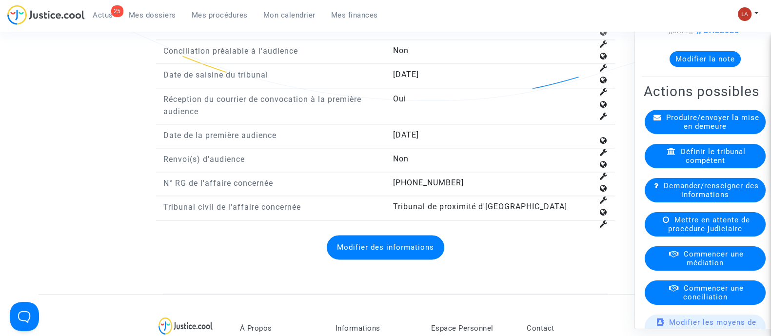
scroll to position [60, 0]
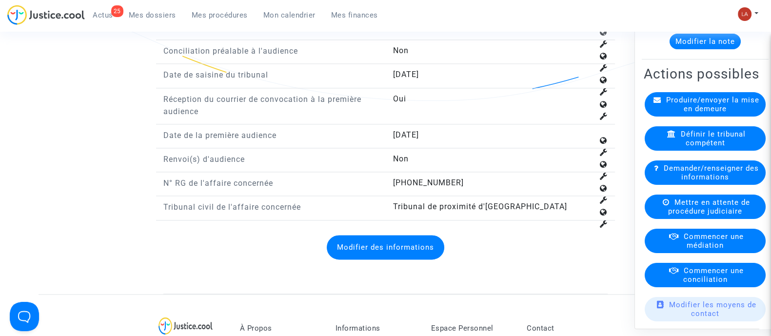
click at [723, 253] on div "Commencer une médiation" at bounding box center [705, 240] width 121 height 24
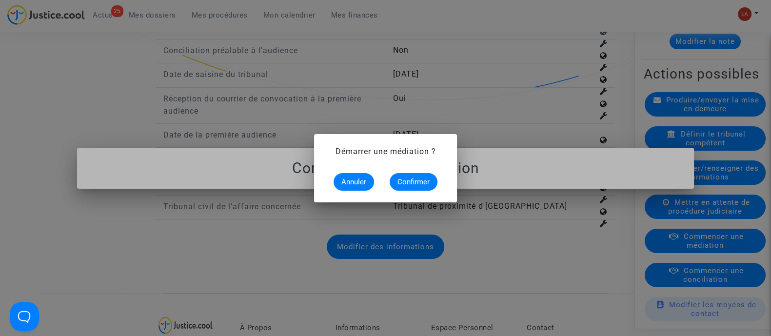
scroll to position [0, 0]
click at [420, 186] on button "Confirmer" at bounding box center [414, 182] width 48 height 18
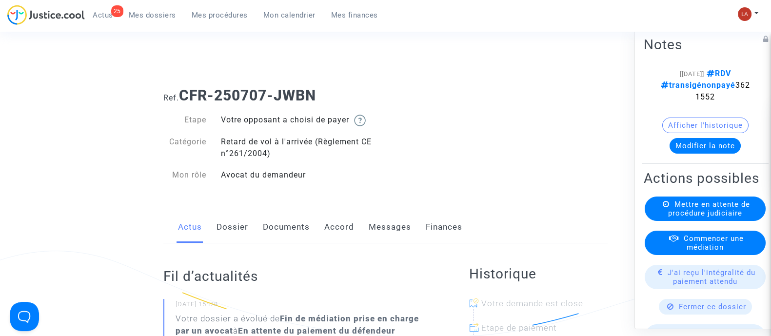
click at [383, 227] on link "Messages" at bounding box center [390, 227] width 42 height 32
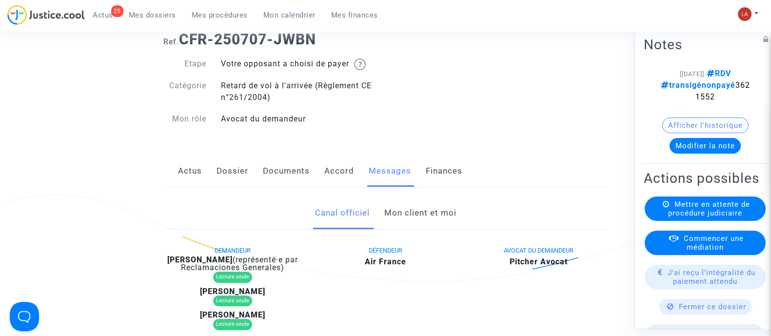
click at [409, 211] on link "Mon client et moi" at bounding box center [420, 213] width 72 height 32
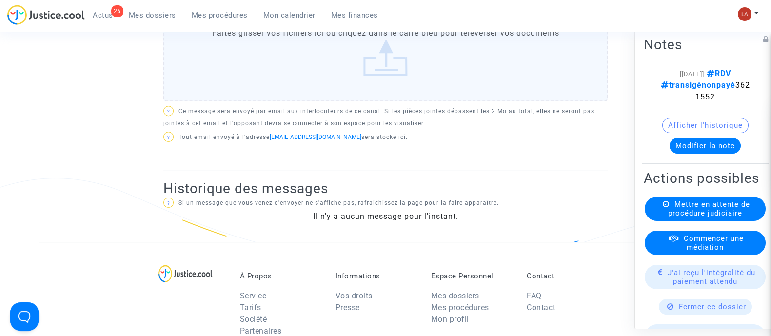
scroll to position [605, 0]
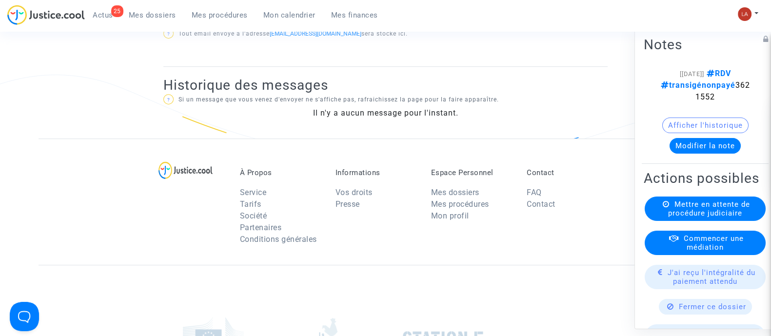
click at [700, 89] on div "[[DATE]] RDV transigénonpayé 3621552" at bounding box center [705, 84] width 94 height 35
click at [699, 95] on span "transigénonpayé 3621552" at bounding box center [705, 90] width 89 height 21
copy span "3621552"
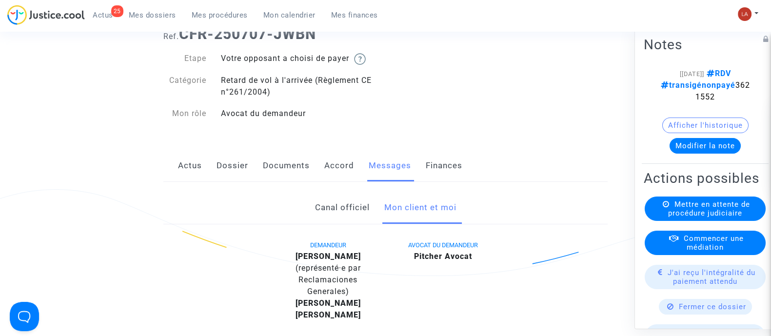
scroll to position [56, 0]
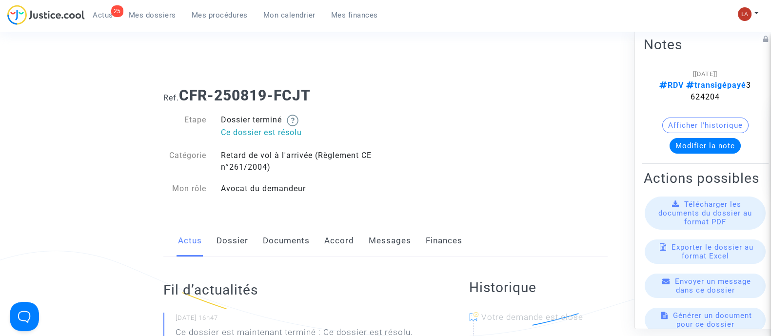
click at [385, 237] on link "Messages" at bounding box center [390, 241] width 42 height 32
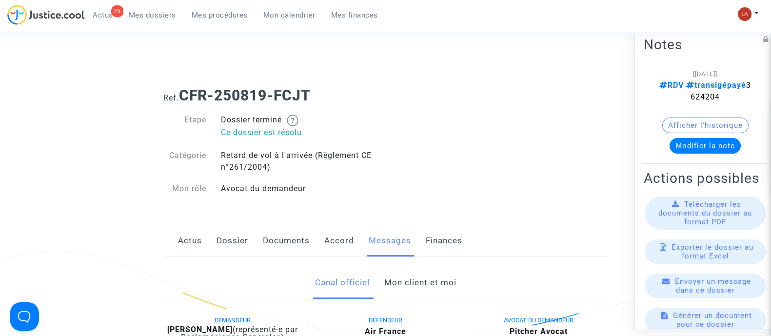
click at [442, 294] on link "Mon client et moi" at bounding box center [420, 283] width 72 height 32
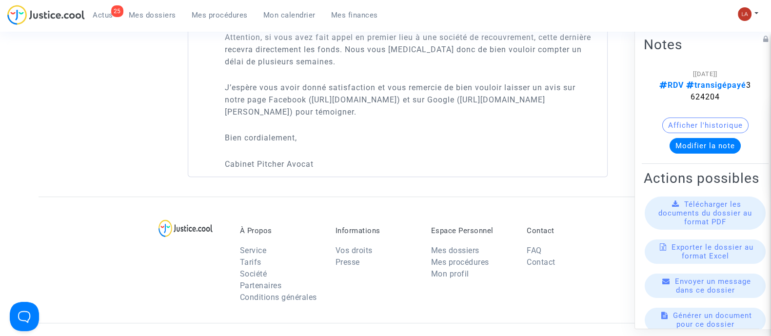
scroll to position [671, 0]
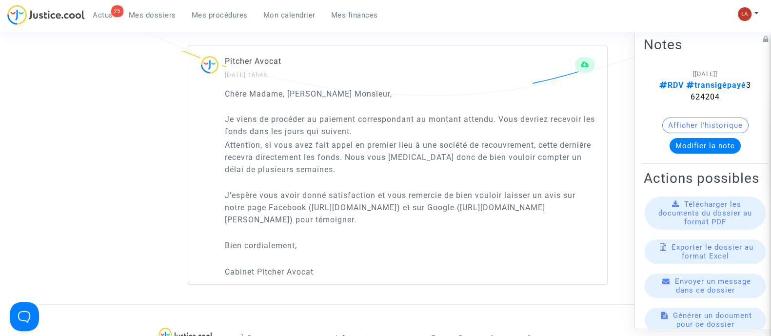
click at [697, 102] on note-viewer "[[DATE]] RDV transigépayé 3624204 Afficher l'historique Modifier la note" at bounding box center [705, 110] width 123 height 86
click at [699, 96] on span "RDV transigépayé 3624204" at bounding box center [705, 90] width 92 height 21
copy span "3624204"
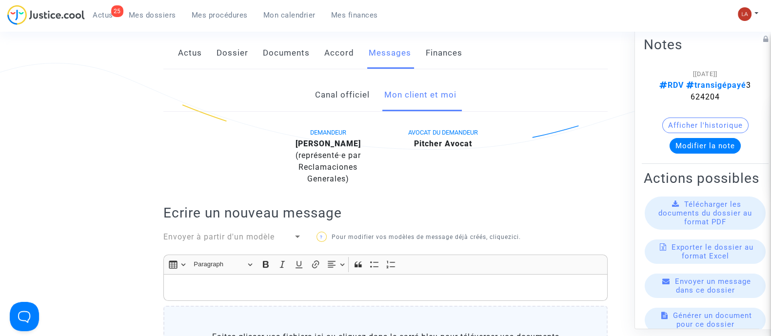
scroll to position [121, 0]
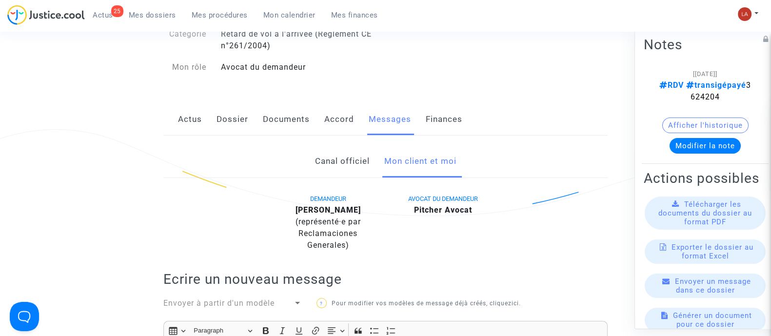
click at [185, 122] on link "Actus" at bounding box center [190, 119] width 24 height 32
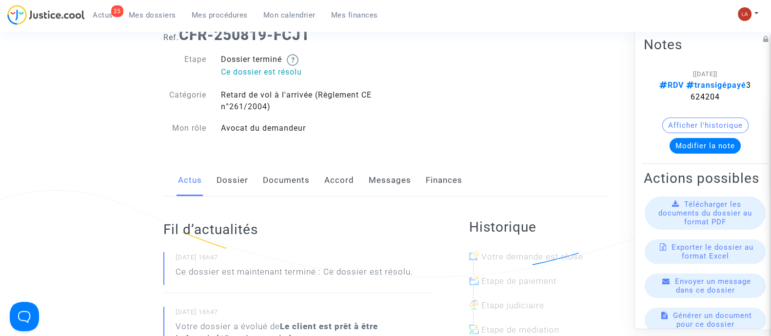
click at [330, 179] on link "Accord" at bounding box center [339, 180] width 30 height 32
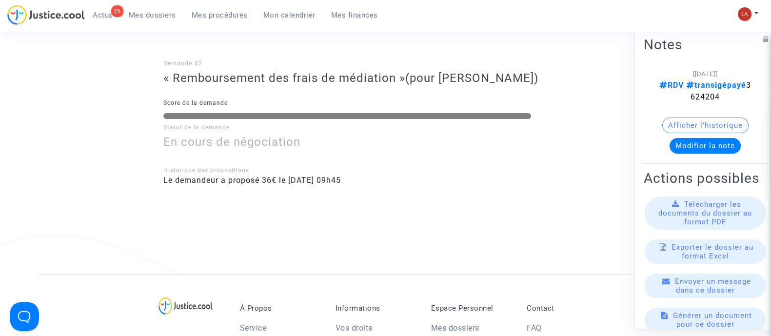
scroll to position [487, 0]
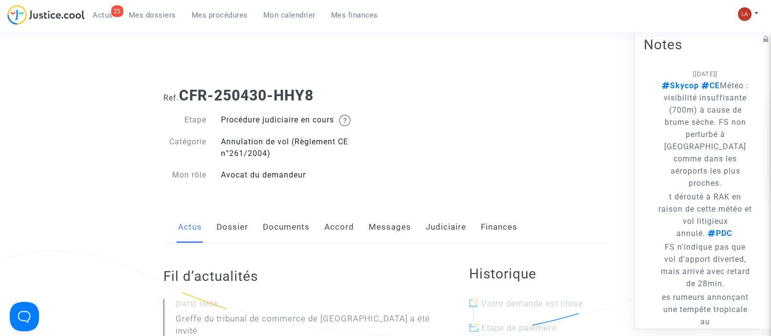
click at [210, 220] on div "Actus Dossier Documents Accord Messages Judiciaire Finances" at bounding box center [385, 227] width 444 height 33
click at [221, 220] on link "Dossier" at bounding box center [233, 227] width 32 height 32
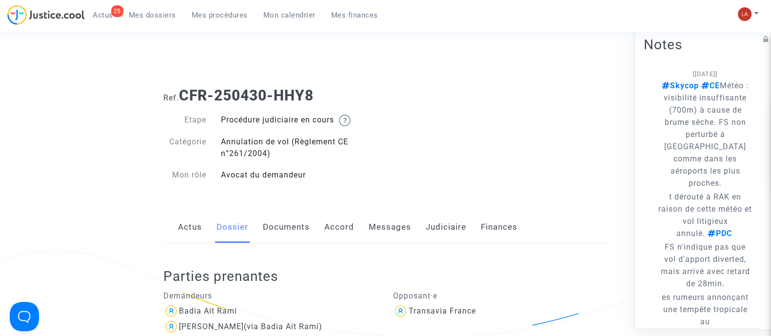
click at [272, 240] on link "Documents" at bounding box center [286, 227] width 47 height 32
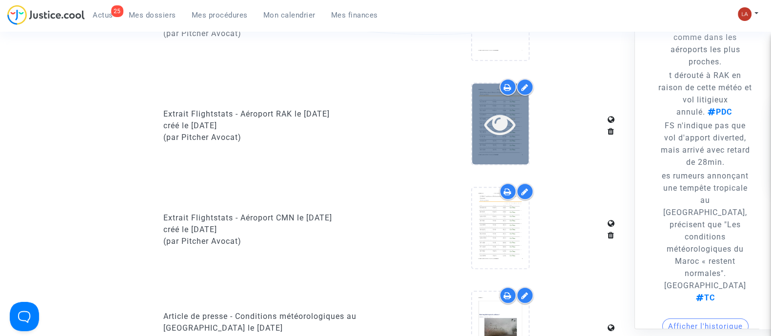
scroll to position [610, 0]
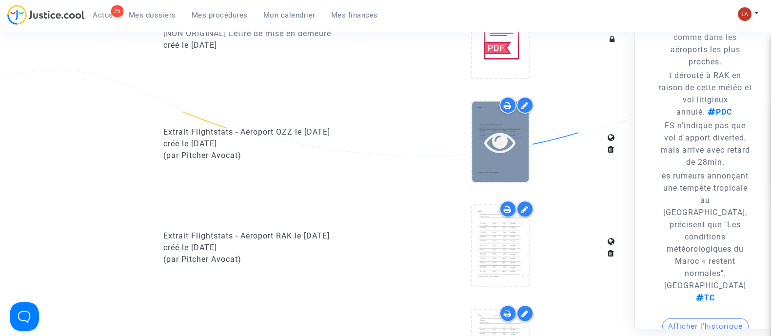
click at [519, 162] on div at bounding box center [500, 141] width 57 height 80
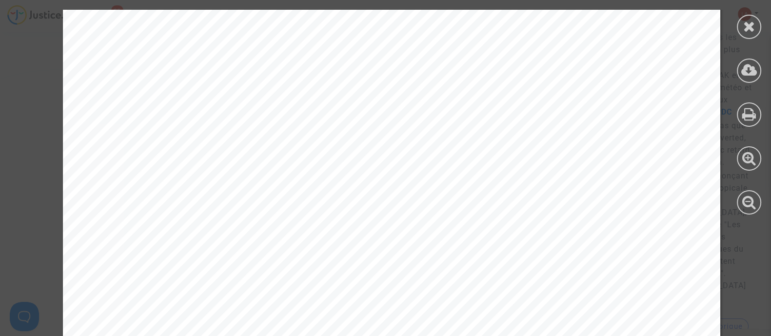
scroll to position [121, 0]
click at [738, 25] on div at bounding box center [749, 27] width 24 height 24
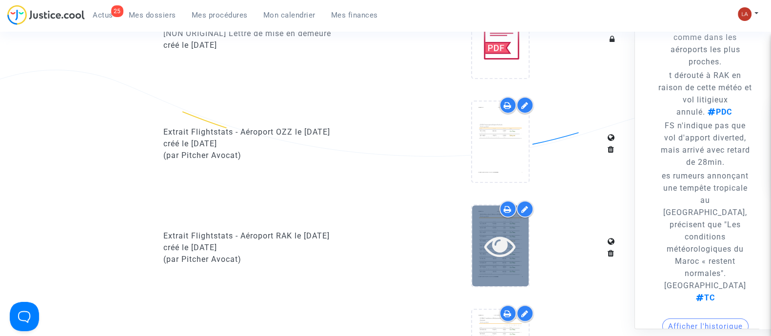
click at [507, 233] on icon at bounding box center [500, 245] width 32 height 31
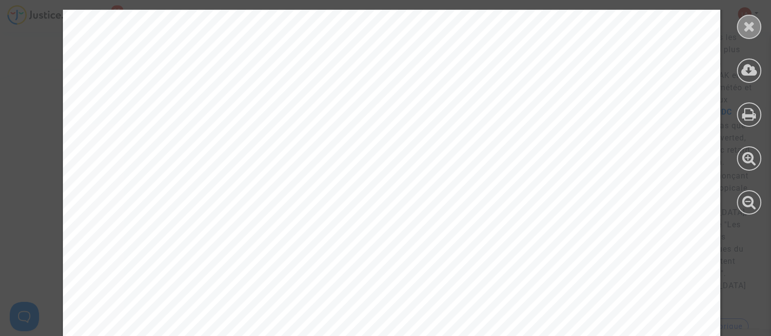
scroll to position [3424, 0]
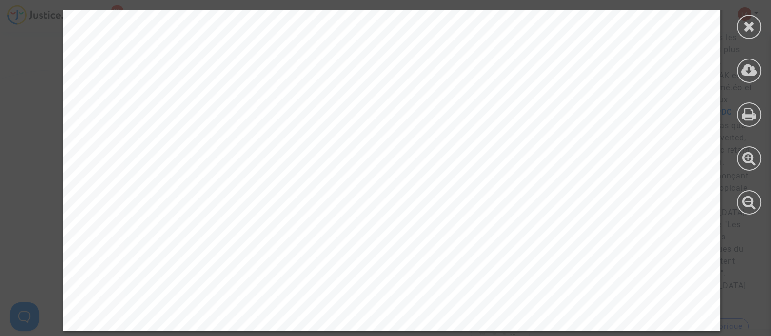
click at [741, 20] on div at bounding box center [749, 27] width 24 height 24
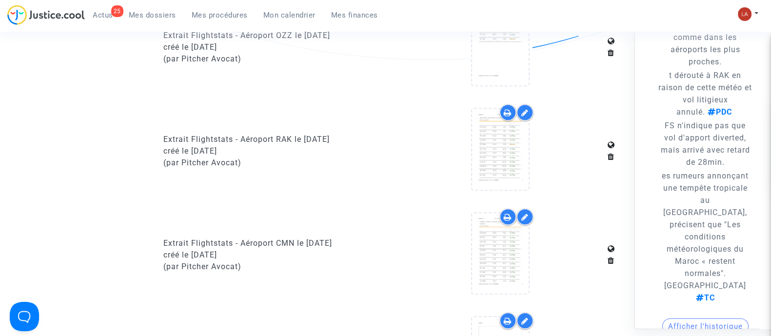
scroll to position [792, 0]
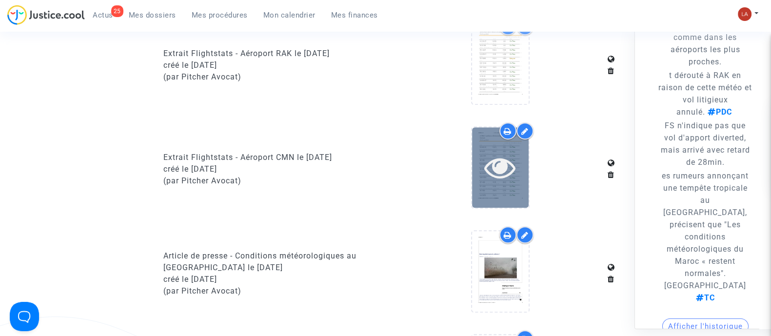
click at [479, 197] on div at bounding box center [500, 167] width 57 height 80
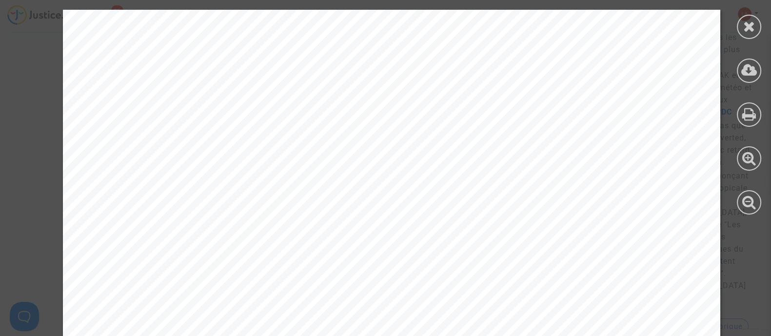
scroll to position [305, 0]
click at [750, 36] on div at bounding box center [749, 27] width 24 height 24
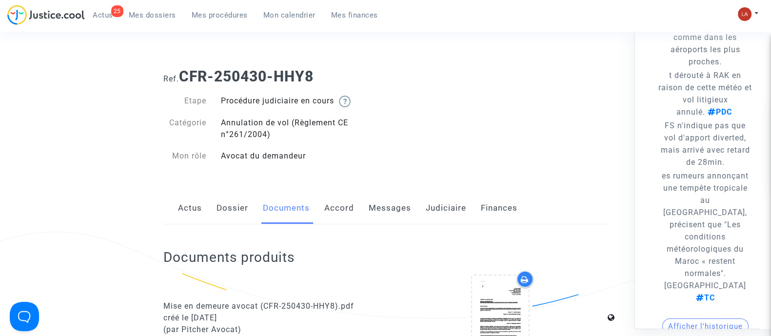
scroll to position [0, 0]
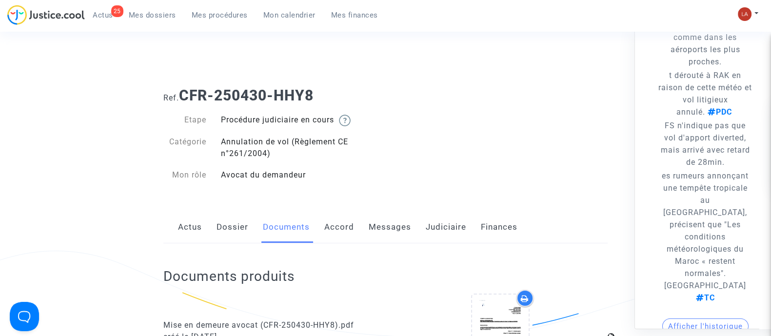
click at [241, 227] on link "Dossier" at bounding box center [233, 227] width 32 height 32
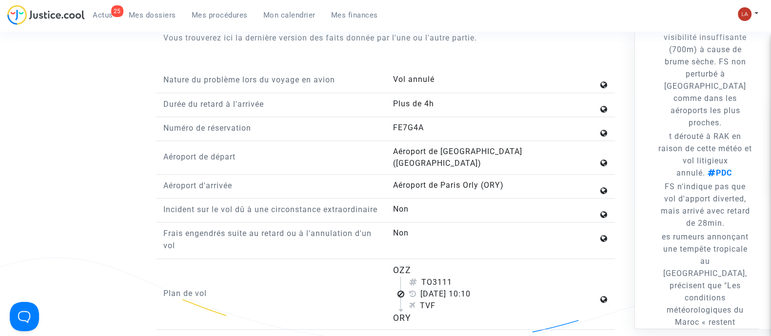
scroll to position [183, 0]
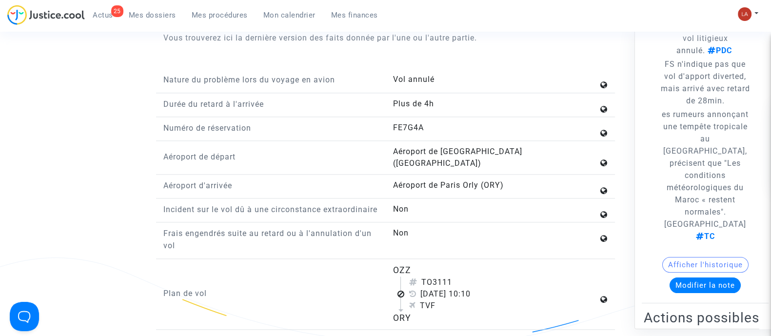
click at [714, 257] on button "Afficher l'historique" at bounding box center [705, 265] width 86 height 16
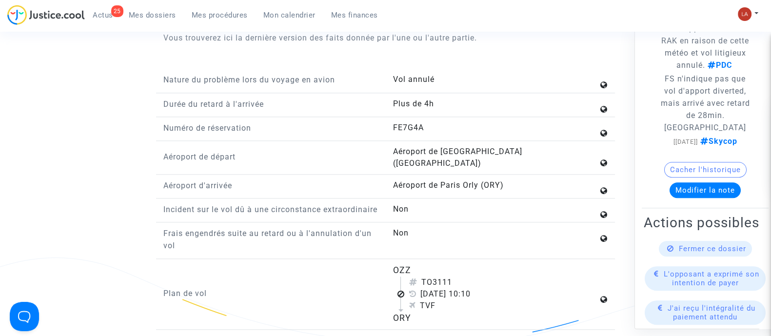
scroll to position [914, 0]
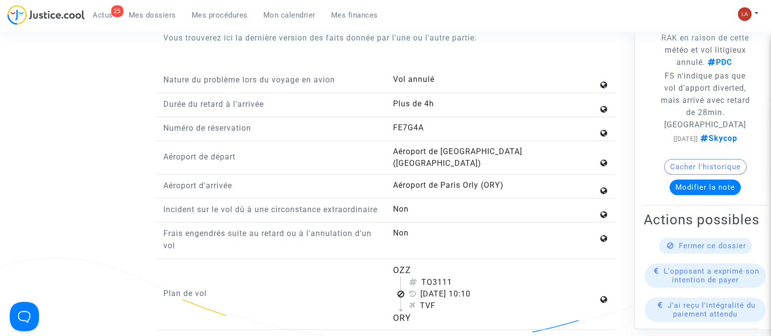
click at [697, 179] on button "Modifier la note" at bounding box center [705, 187] width 71 height 16
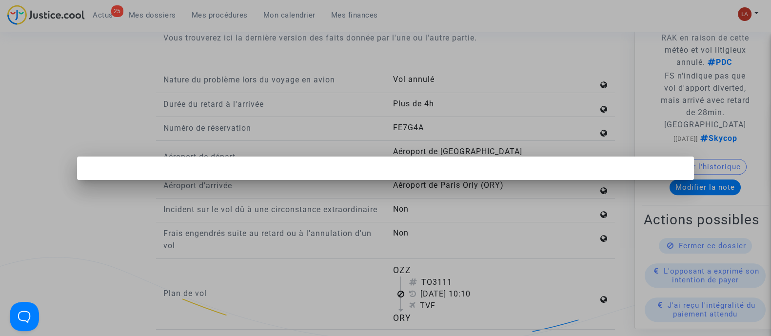
scroll to position [0, 0]
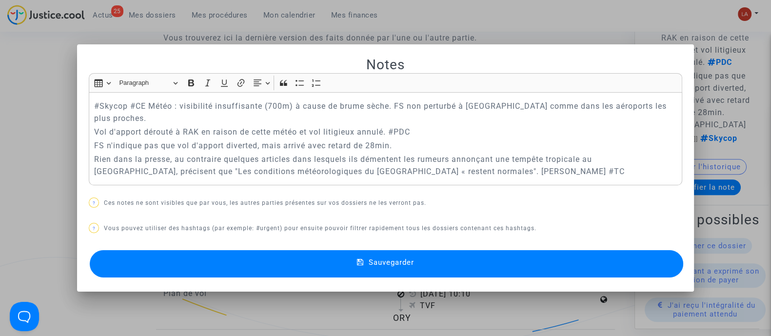
click at [452, 42] on div at bounding box center [385, 168] width 771 height 336
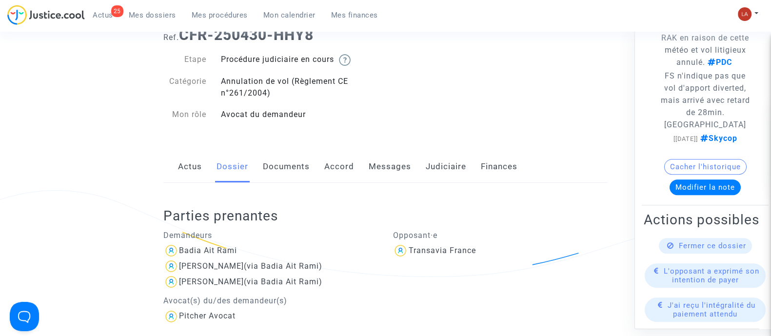
click at [304, 175] on link "Documents" at bounding box center [286, 167] width 47 height 32
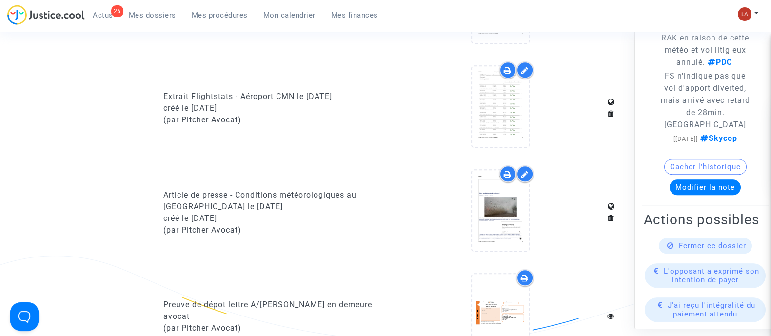
scroll to position [914, 0]
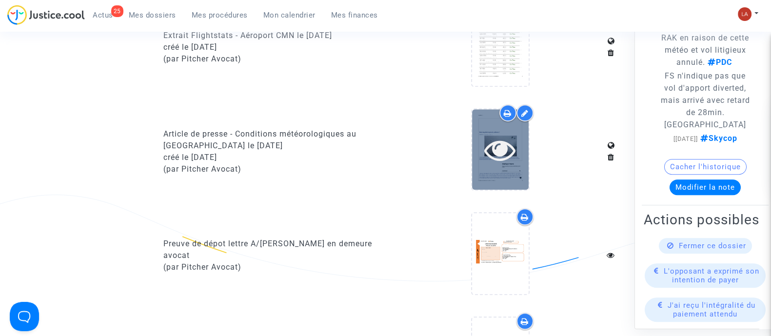
click at [486, 162] on div at bounding box center [500, 149] width 57 height 80
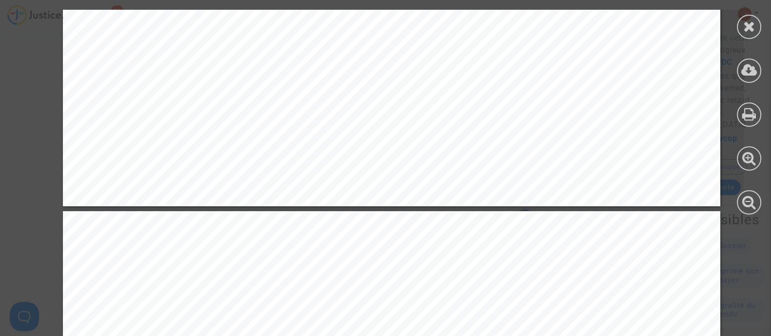
scroll to position [671, 0]
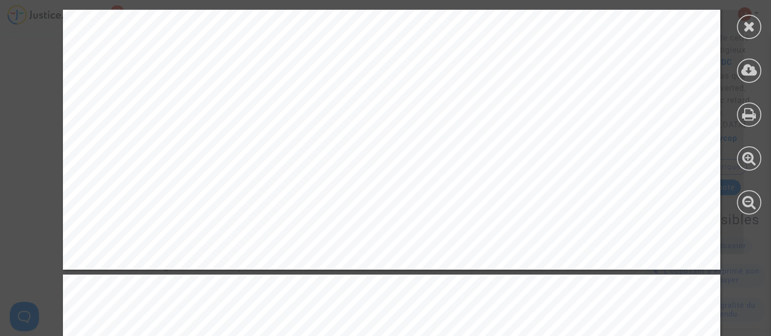
click at [748, 22] on icon at bounding box center [749, 26] width 12 height 15
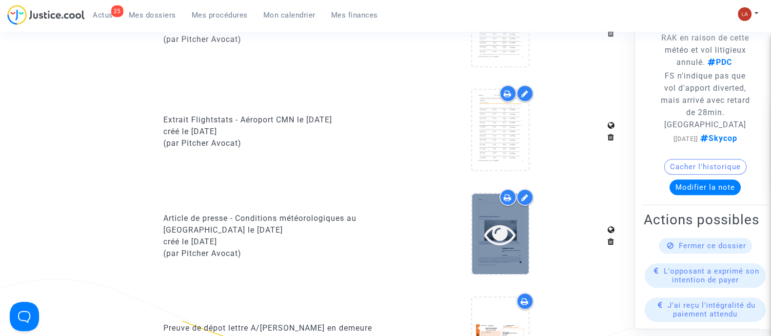
scroll to position [853, 0]
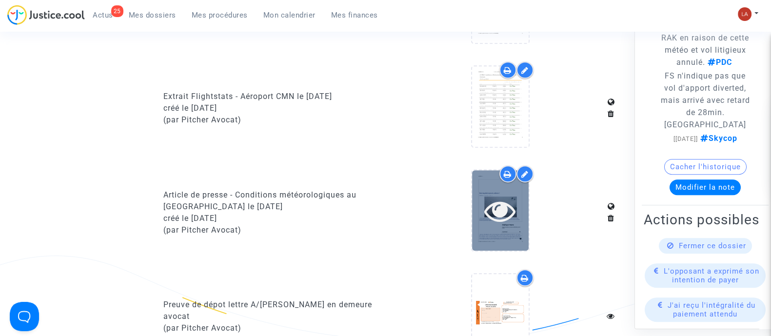
click at [492, 190] on div at bounding box center [500, 210] width 57 height 80
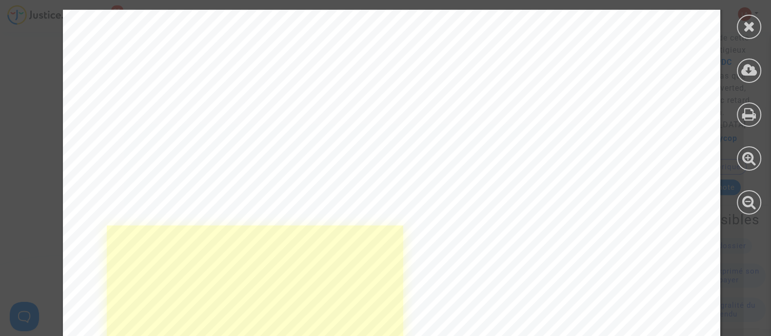
scroll to position [671, 0]
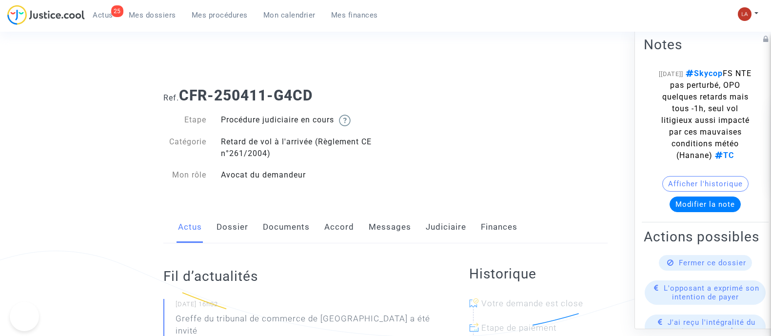
click at [451, 216] on link "Judiciaire" at bounding box center [446, 227] width 40 height 32
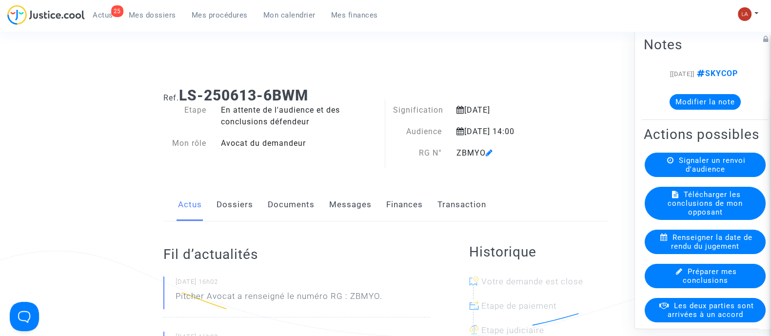
click at [247, 207] on link "Dossiers" at bounding box center [235, 205] width 37 height 32
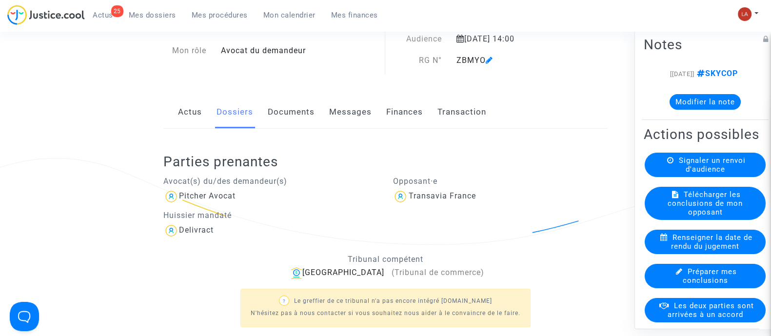
scroll to position [183, 0]
